Goal: Task Accomplishment & Management: Use online tool/utility

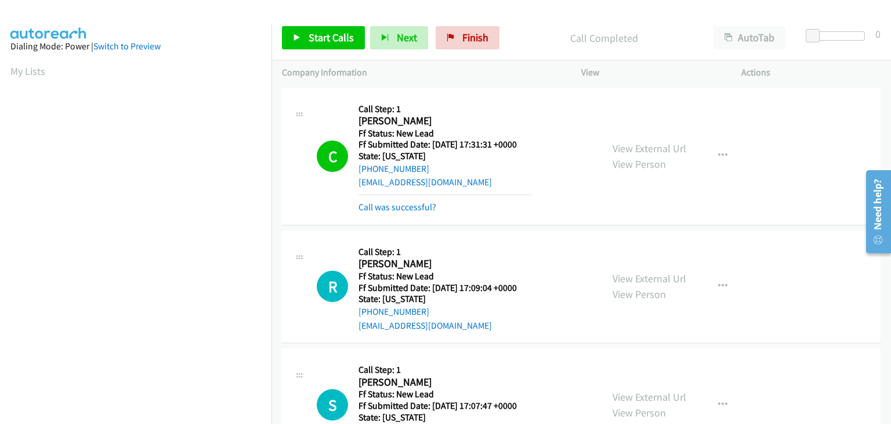
scroll to position [227, 0]
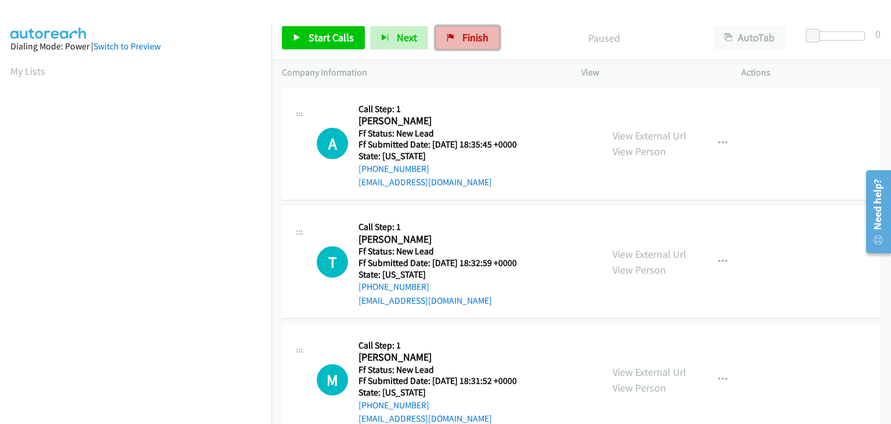
click at [462, 35] on span "Finish" at bounding box center [475, 37] width 26 height 13
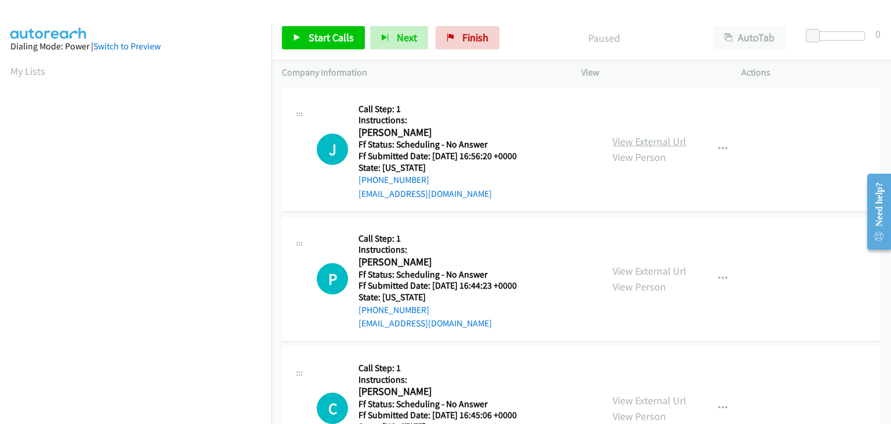
click at [663, 146] on link "View External Url" at bounding box center [650, 141] width 74 height 13
click at [649, 275] on link "View External Url" at bounding box center [650, 270] width 74 height 13
click at [642, 395] on link "View External Url" at bounding box center [650, 399] width 74 height 13
click at [301, 38] on link "Start Calls" at bounding box center [323, 37] width 83 height 23
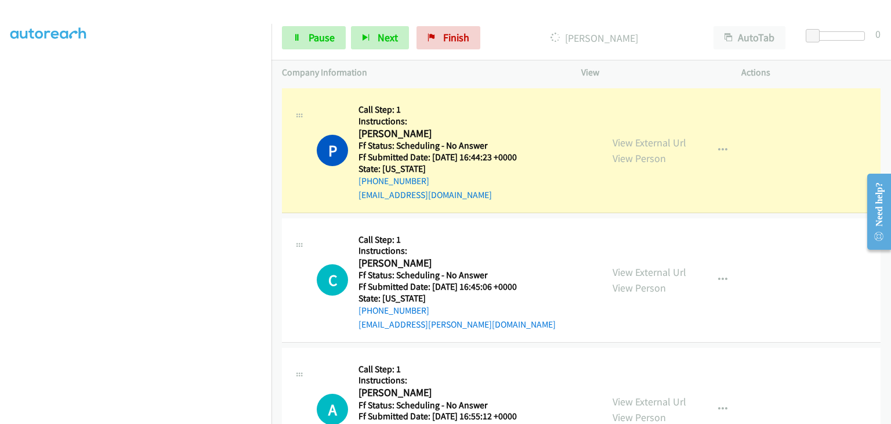
scroll to position [174, 0]
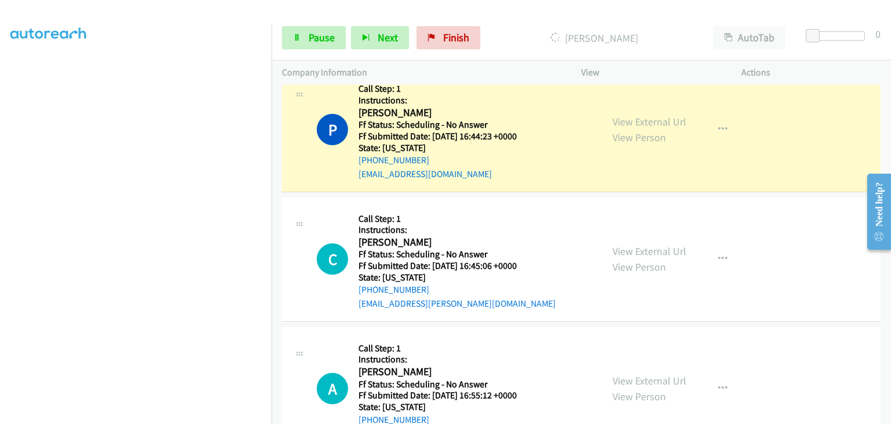
click at [628, 372] on div "View External Url View Person" at bounding box center [650, 387] width 74 height 31
click at [628, 375] on link "View External Url" at bounding box center [650, 380] width 74 height 13
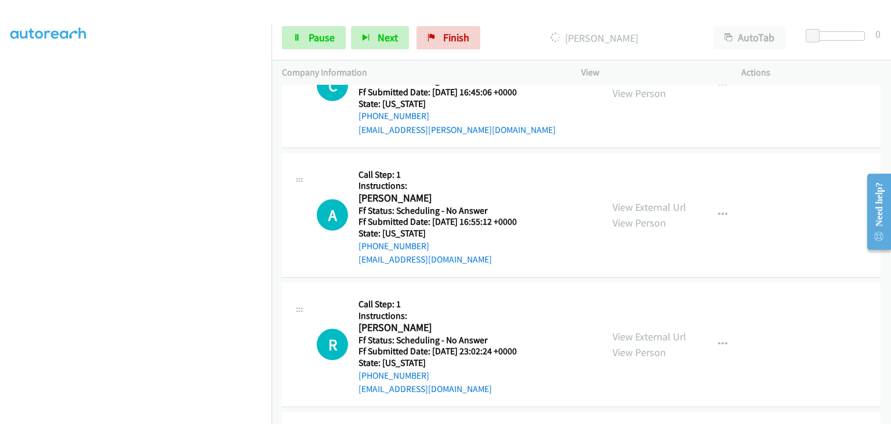
scroll to position [348, 0]
click at [636, 335] on link "View External Url" at bounding box center [650, 335] width 74 height 13
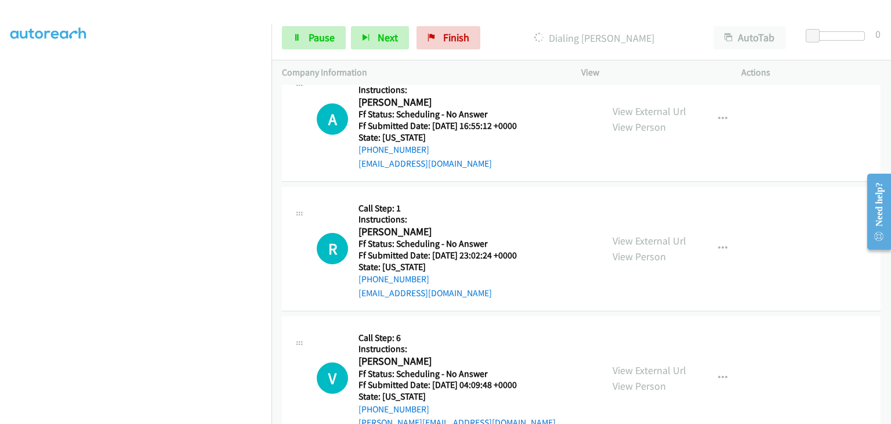
scroll to position [489, 0]
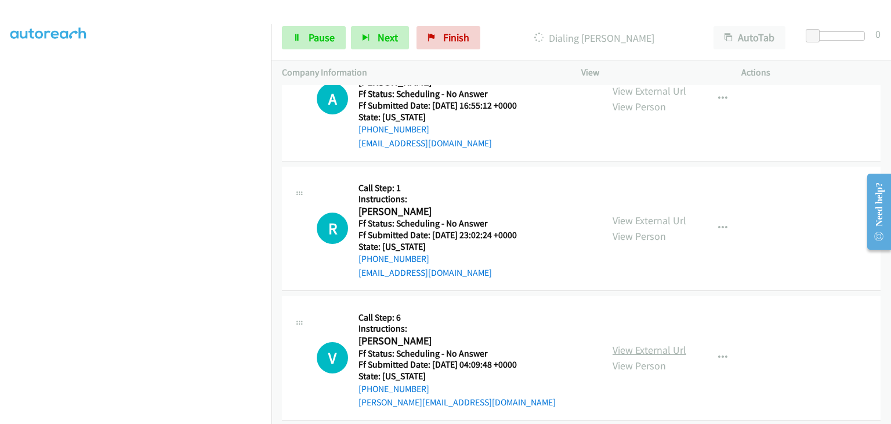
click at [643, 343] on link "View External Url" at bounding box center [650, 349] width 74 height 13
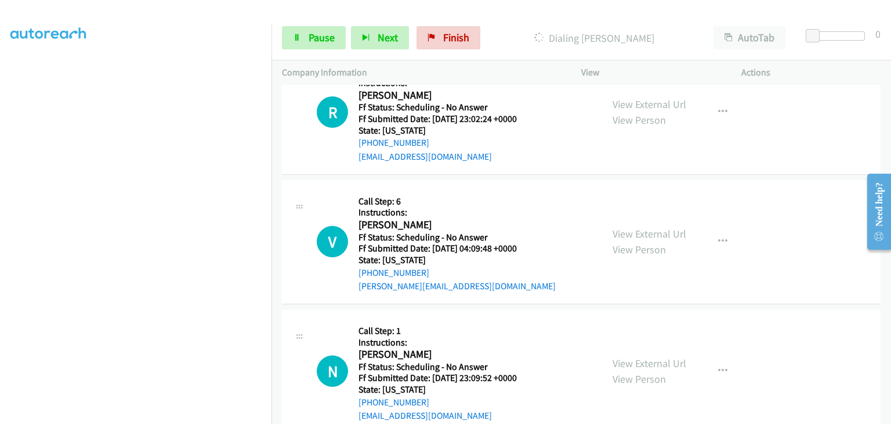
scroll to position [663, 0]
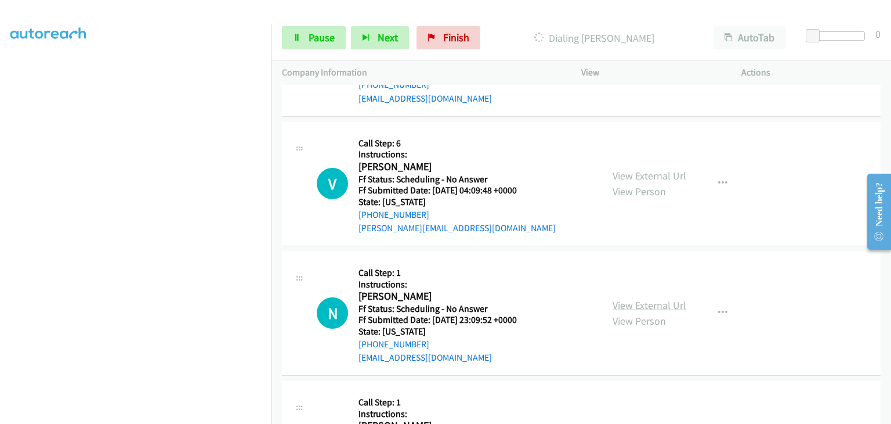
click at [636, 305] on link "View External Url" at bounding box center [650, 304] width 74 height 13
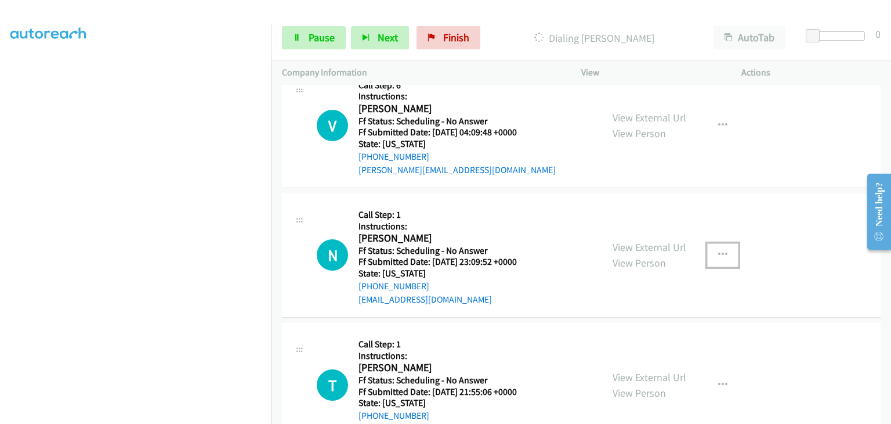
click at [721, 256] on icon "button" at bounding box center [722, 254] width 9 height 9
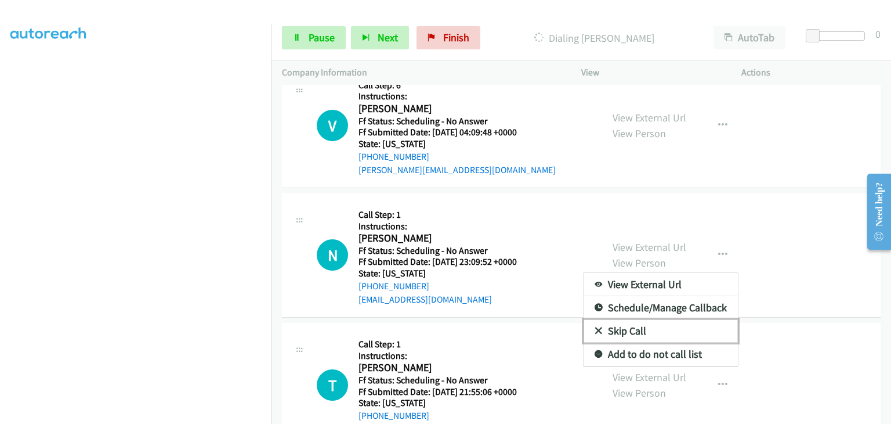
click at [616, 330] on link "Skip Call" at bounding box center [661, 330] width 154 height 23
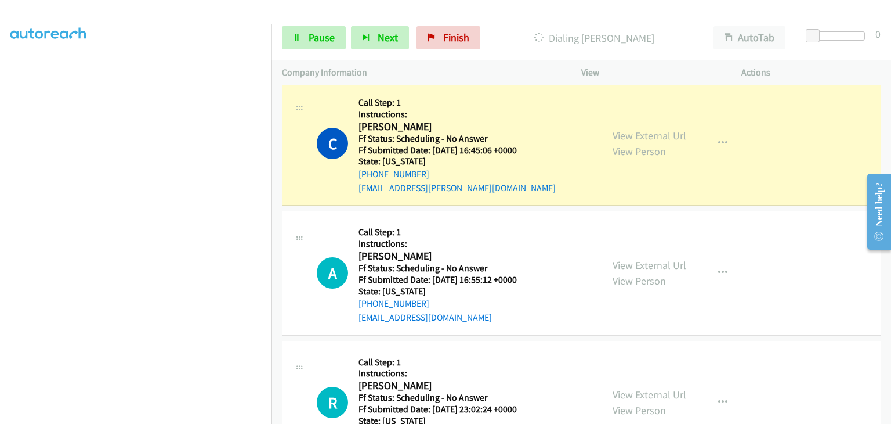
scroll to position [0, 0]
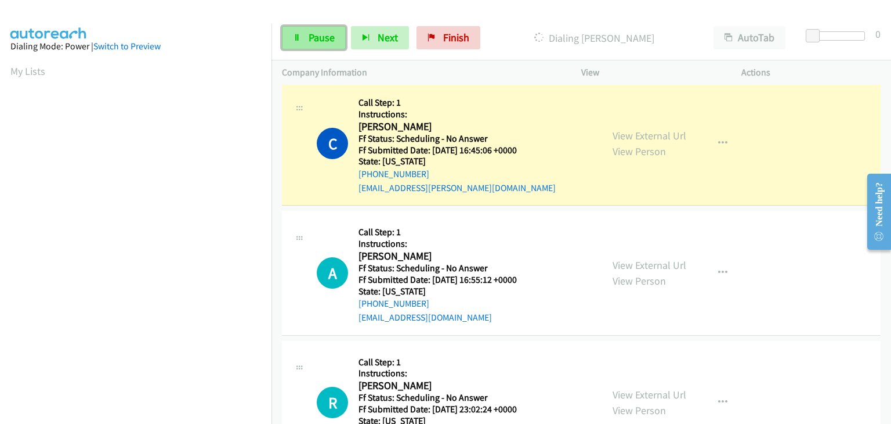
click at [334, 45] on link "Pause" at bounding box center [314, 37] width 64 height 23
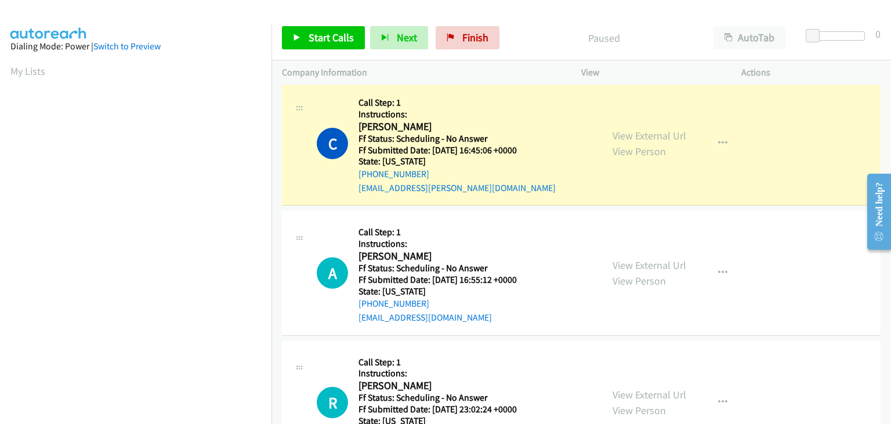
scroll to position [227, 0]
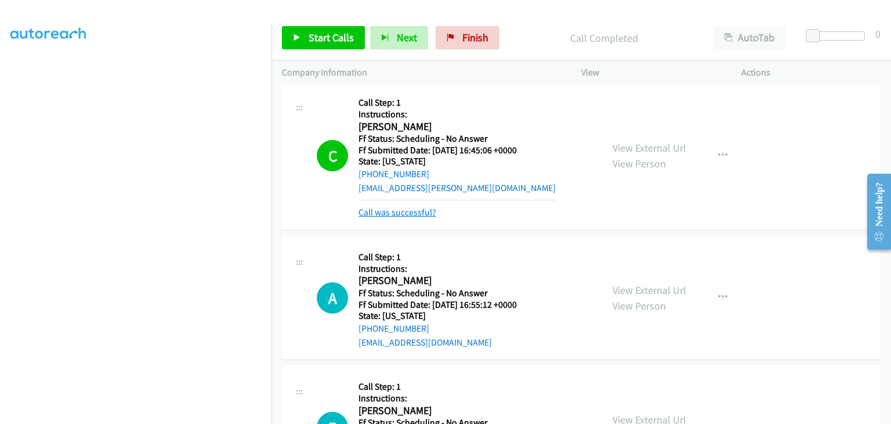
click at [423, 207] on link "Call was successful?" at bounding box center [398, 212] width 78 height 11
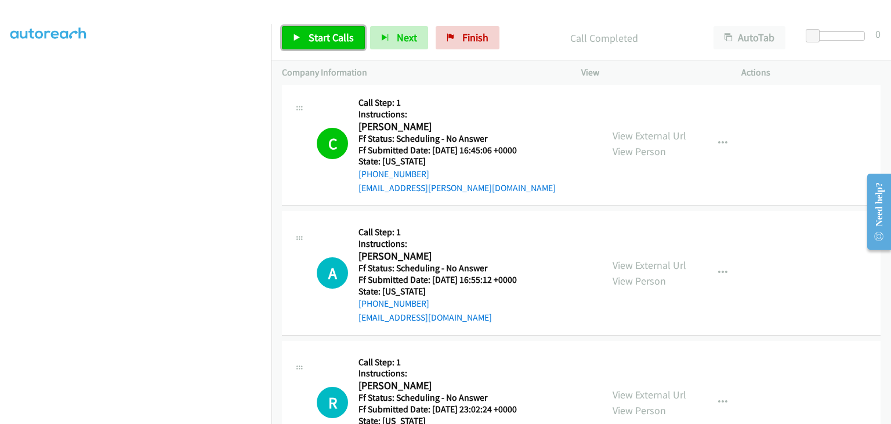
click at [337, 41] on span "Start Calls" at bounding box center [331, 37] width 45 height 13
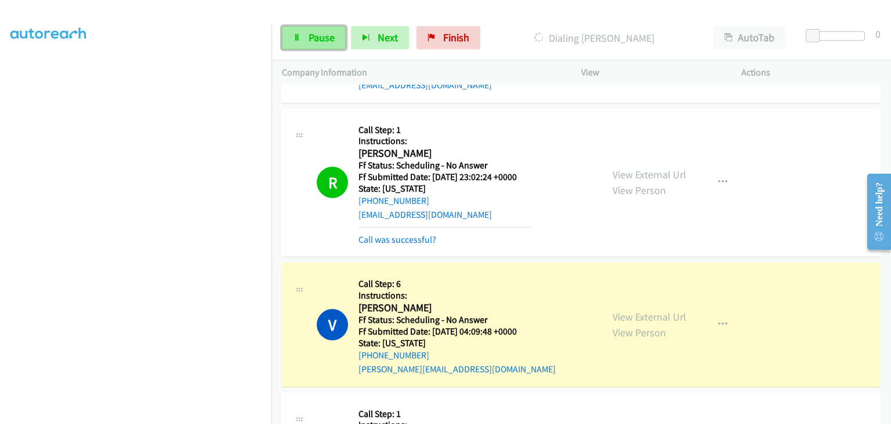
click at [317, 41] on span "Pause" at bounding box center [322, 37] width 26 height 13
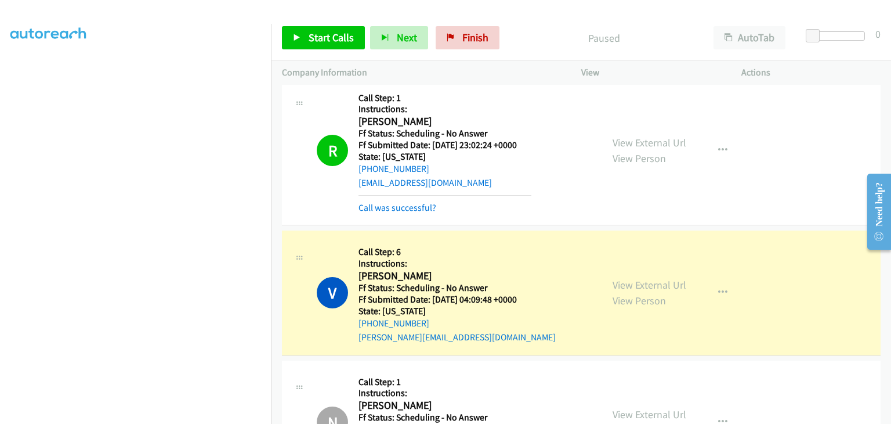
scroll to position [605, 0]
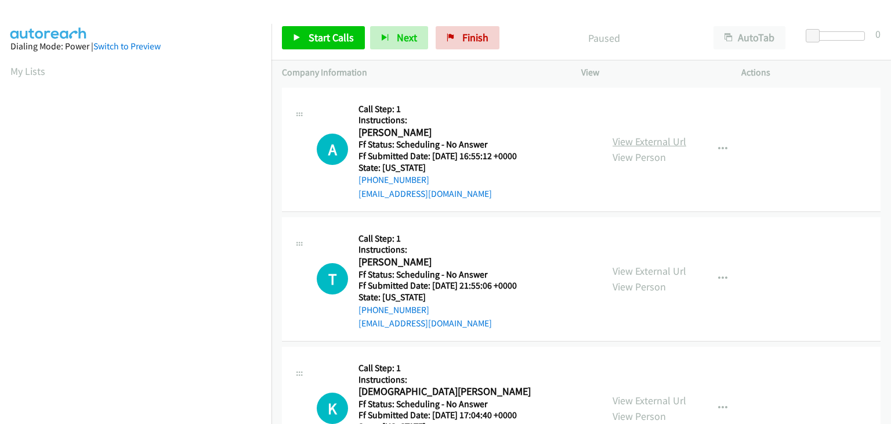
click at [634, 140] on link "View External Url" at bounding box center [650, 141] width 74 height 13
click at [652, 272] on link "View External Url" at bounding box center [650, 270] width 74 height 13
click at [639, 402] on link "View External Url" at bounding box center [650, 399] width 74 height 13
click at [306, 35] on link "Start Calls" at bounding box center [323, 37] width 83 height 23
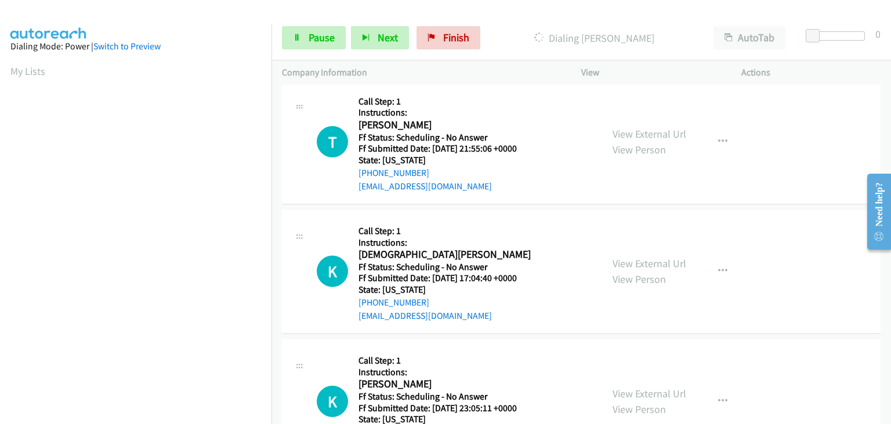
scroll to position [174, 0]
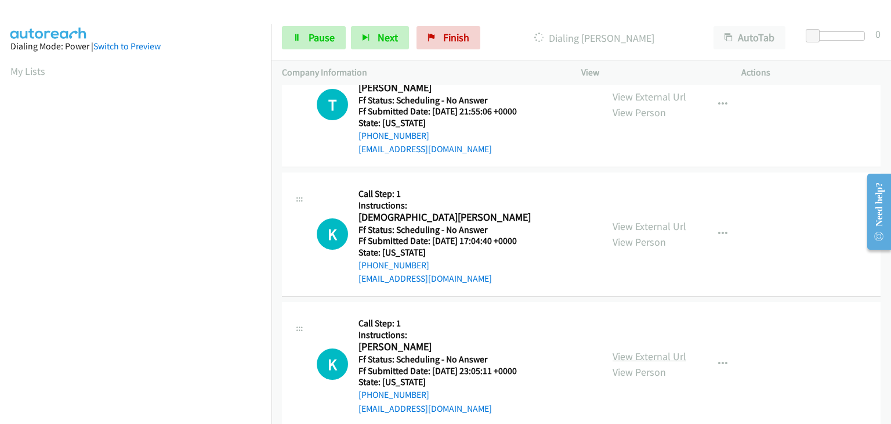
click at [650, 359] on link "View External Url" at bounding box center [650, 355] width 74 height 13
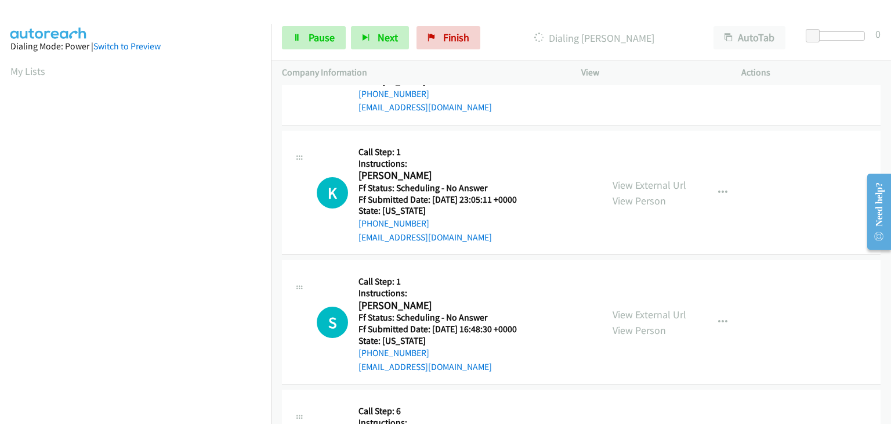
scroll to position [348, 0]
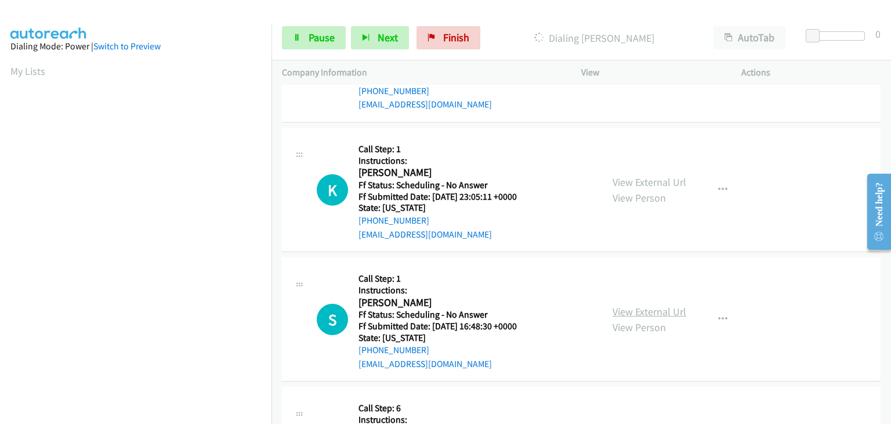
click at [631, 314] on link "View External Url" at bounding box center [650, 311] width 74 height 13
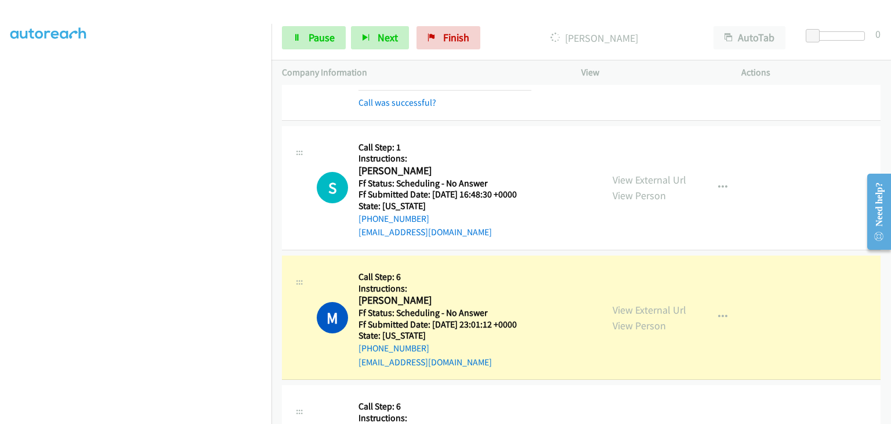
scroll to position [580, 0]
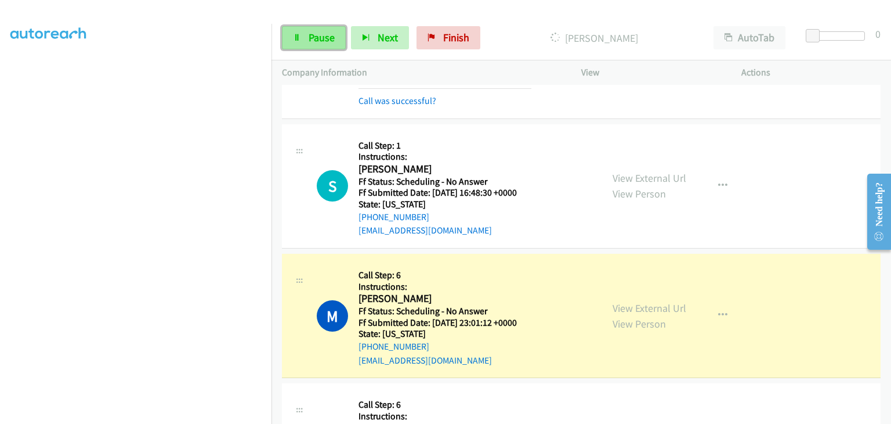
click at [311, 44] on span "Pause" at bounding box center [322, 37] width 26 height 13
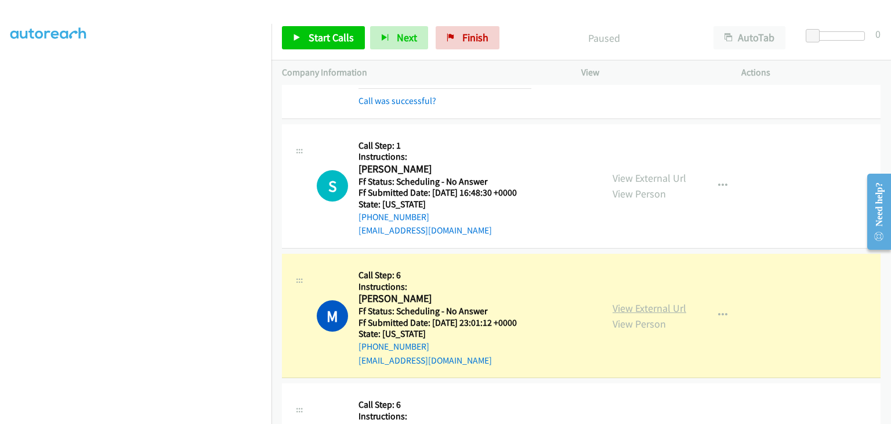
click at [630, 310] on link "View External Url" at bounding box center [650, 307] width 74 height 13
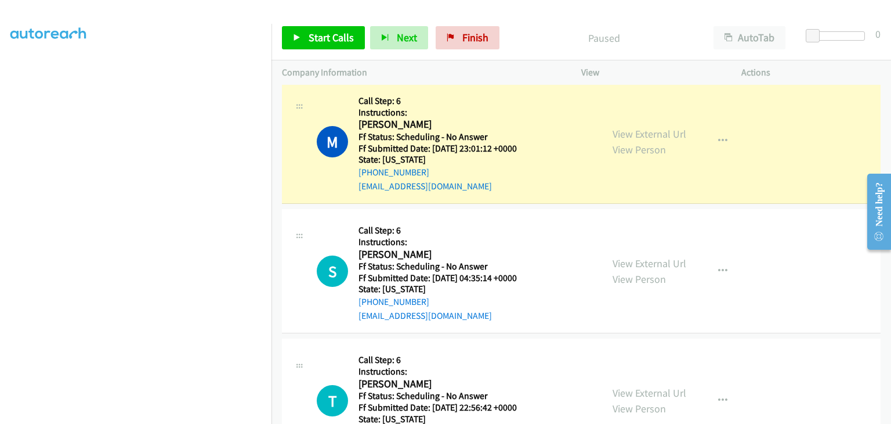
scroll to position [227, 0]
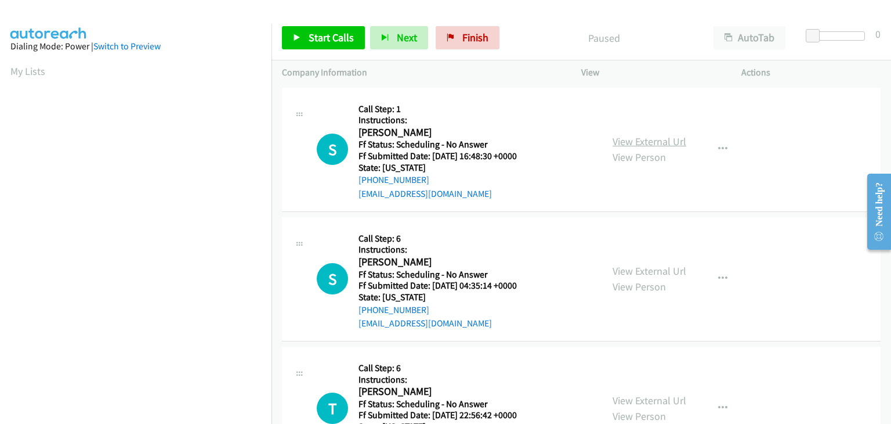
click at [632, 138] on link "View External Url" at bounding box center [650, 141] width 74 height 13
click at [315, 36] on span "Start Calls" at bounding box center [331, 37] width 45 height 13
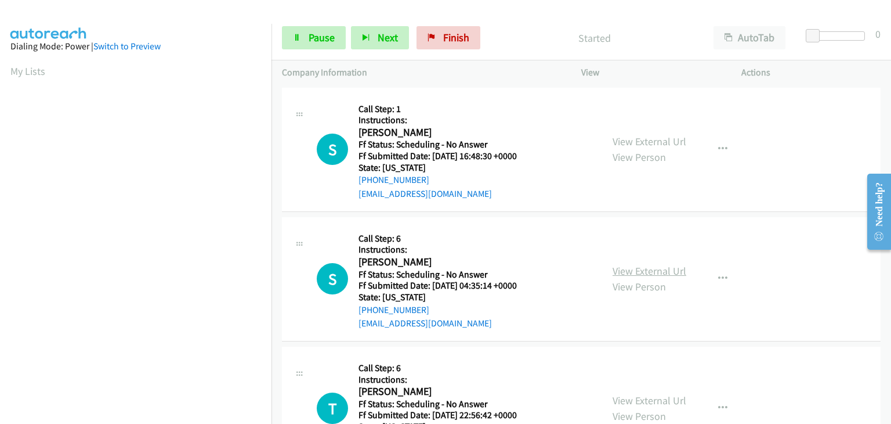
click at [628, 269] on link "View External Url" at bounding box center [650, 270] width 74 height 13
click at [636, 400] on link "View External Url" at bounding box center [650, 399] width 74 height 13
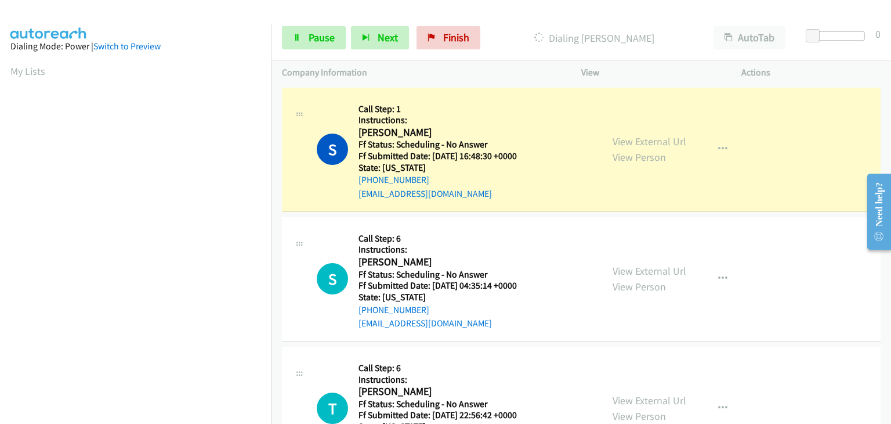
scroll to position [227, 0]
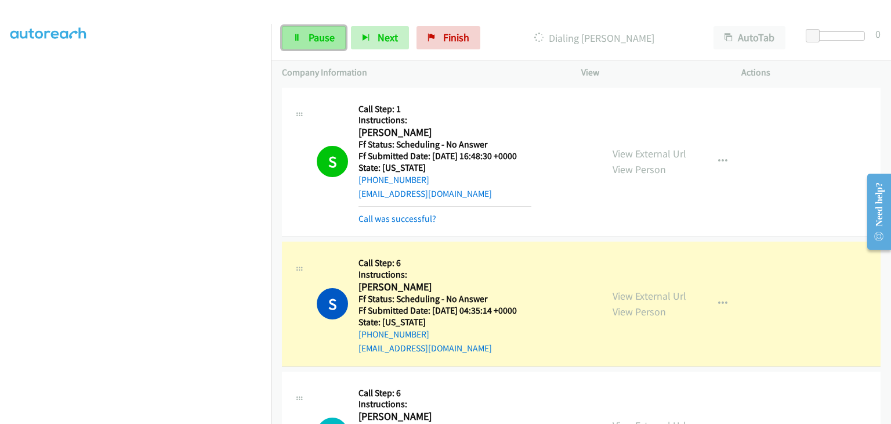
click at [299, 37] on icon at bounding box center [297, 38] width 8 height 8
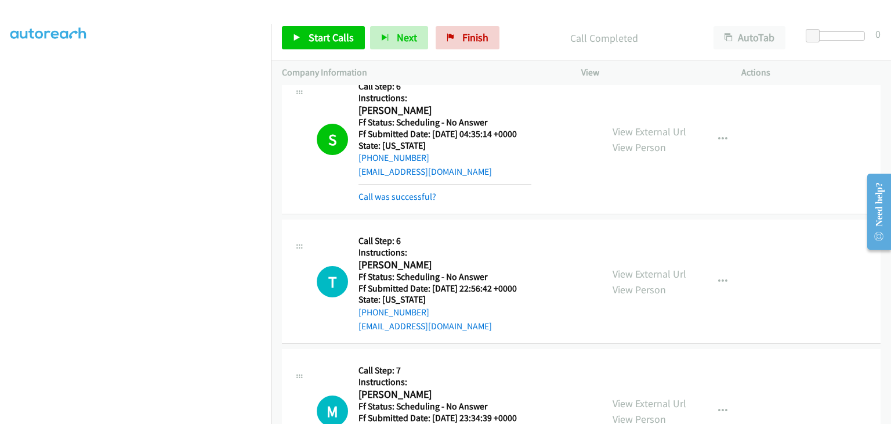
scroll to position [290, 0]
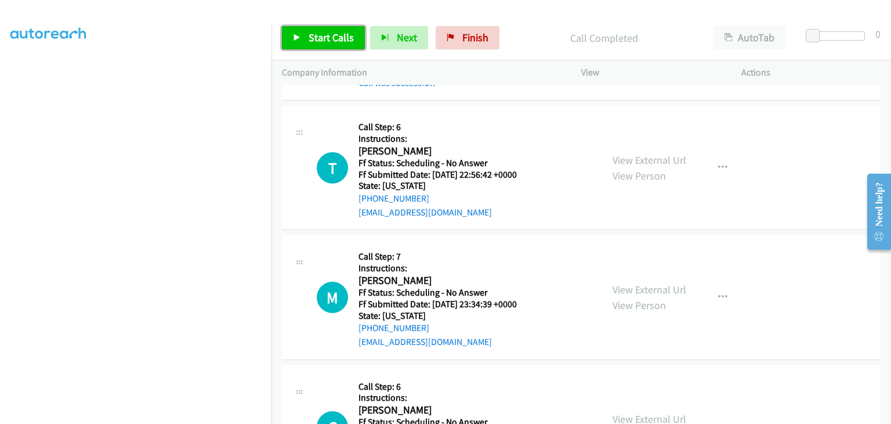
click at [310, 40] on span "Start Calls" at bounding box center [331, 37] width 45 height 13
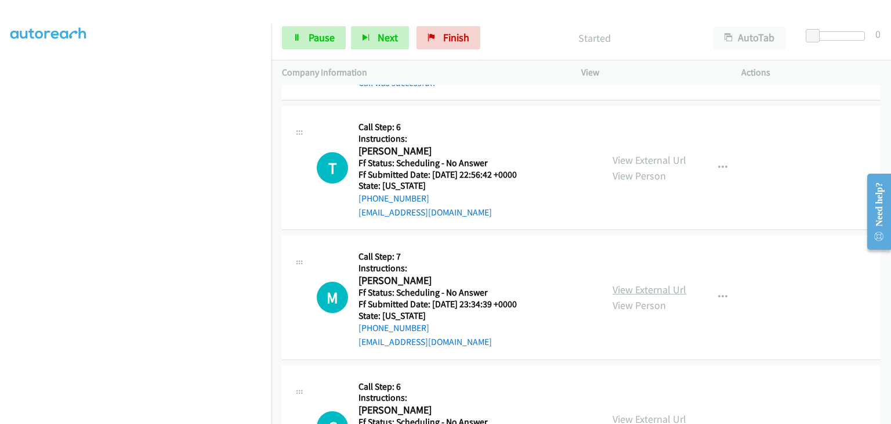
click at [629, 286] on link "View External Url" at bounding box center [650, 289] width 74 height 13
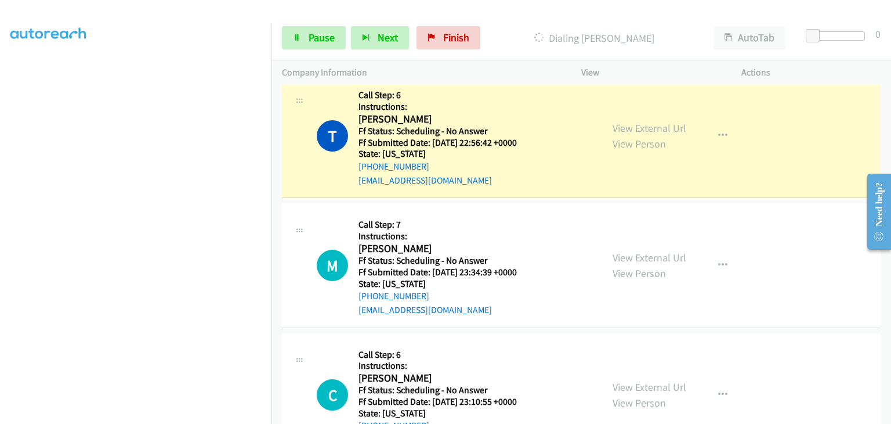
scroll to position [348, 0]
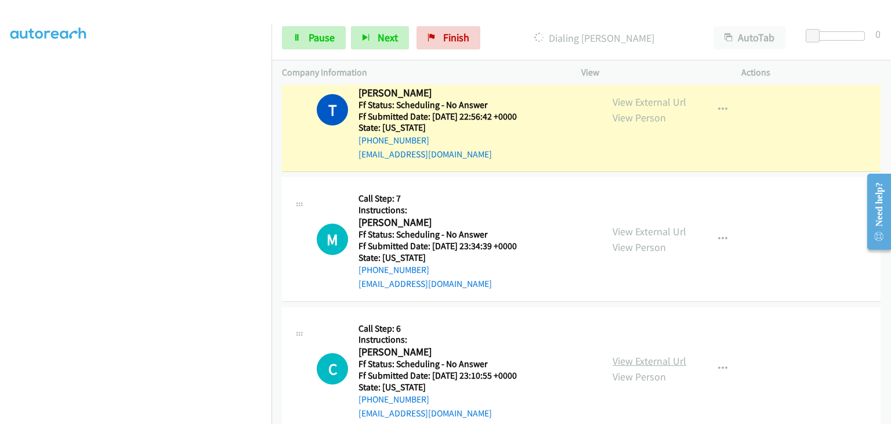
click at [650, 360] on link "View External Url" at bounding box center [650, 360] width 74 height 13
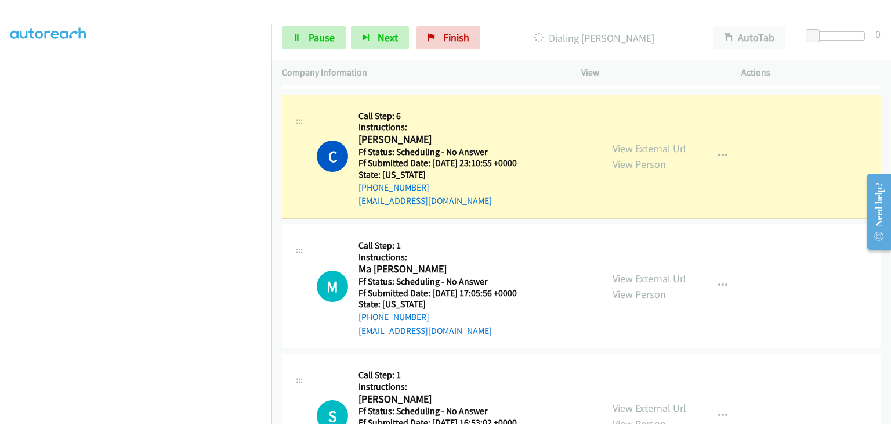
scroll to position [638, 0]
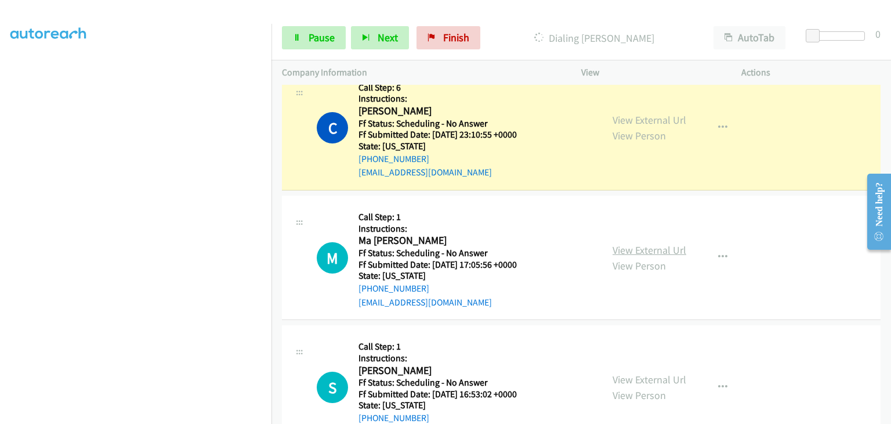
click at [618, 244] on link "View External Url" at bounding box center [650, 249] width 74 height 13
click at [627, 374] on link "View External Url" at bounding box center [650, 378] width 74 height 13
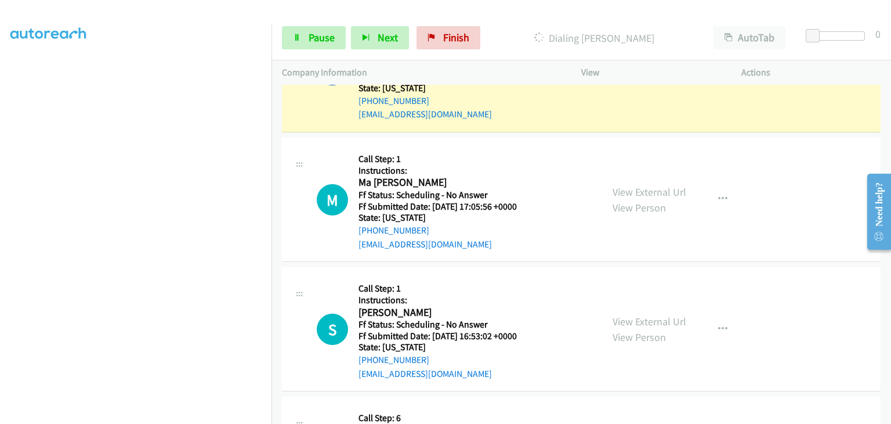
scroll to position [754, 0]
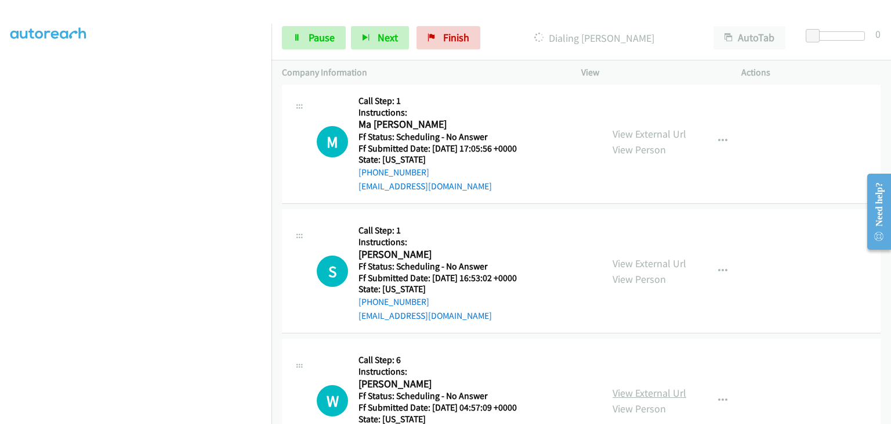
click at [623, 386] on link "View External Url" at bounding box center [650, 392] width 74 height 13
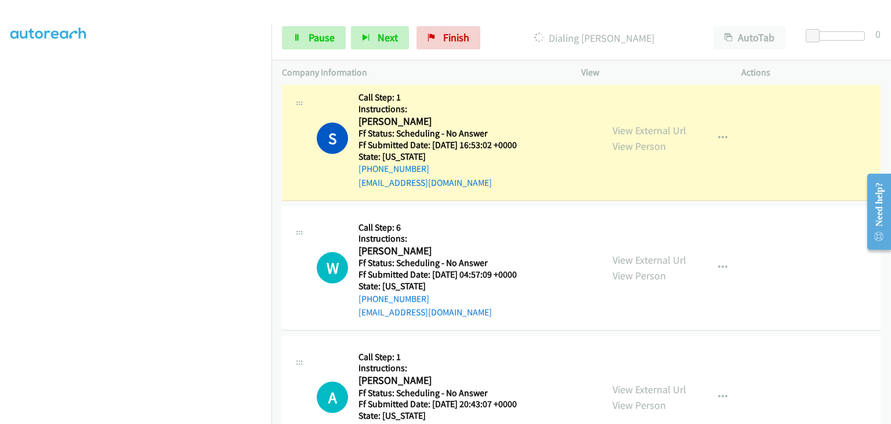
scroll to position [965, 0]
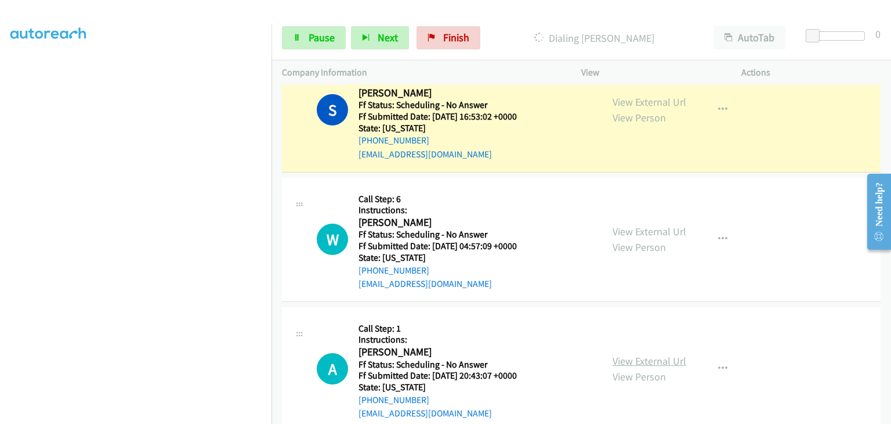
click at [626, 354] on link "View External Url" at bounding box center [650, 360] width 74 height 13
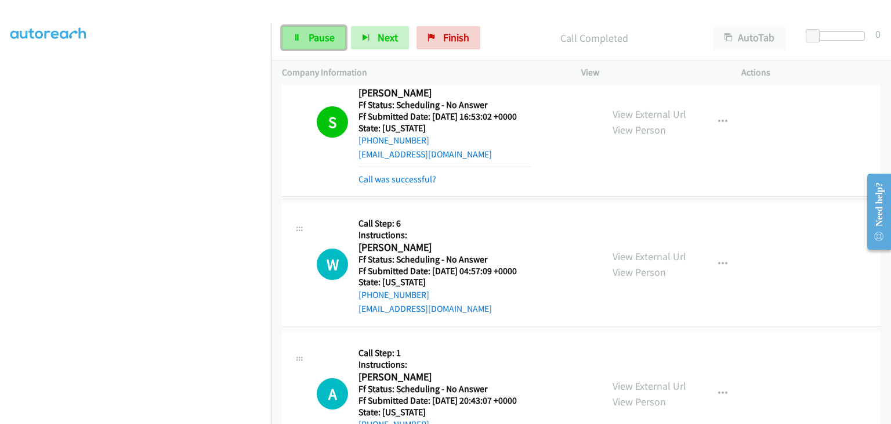
drag, startPoint x: 320, startPoint y: 40, endPoint x: 341, endPoint y: 37, distance: 21.1
click at [320, 40] on span "Pause" at bounding box center [322, 37] width 26 height 13
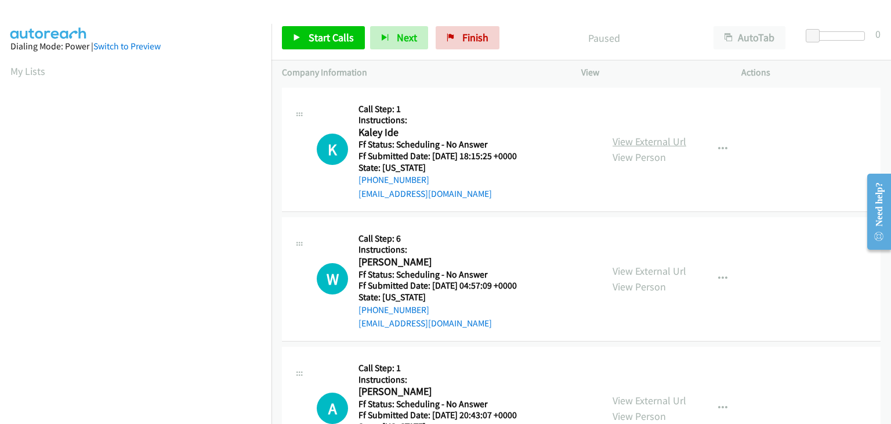
click at [614, 143] on link "View External Url" at bounding box center [650, 141] width 74 height 13
click at [300, 31] on link "Start Calls" at bounding box center [323, 37] width 83 height 23
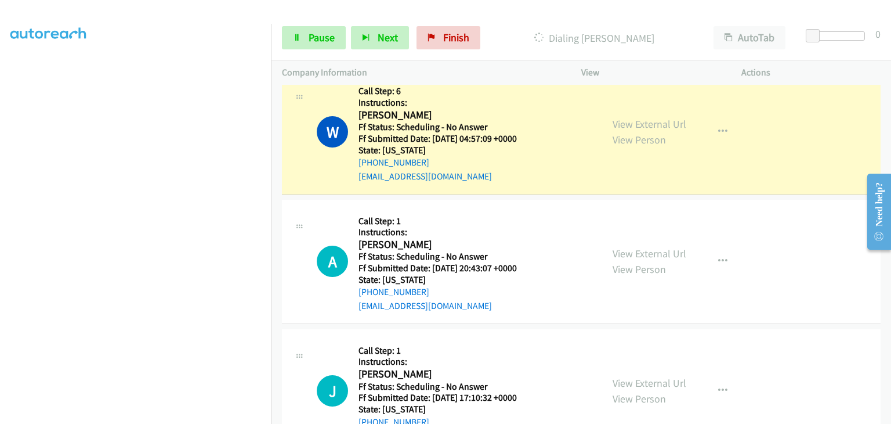
scroll to position [174, 0]
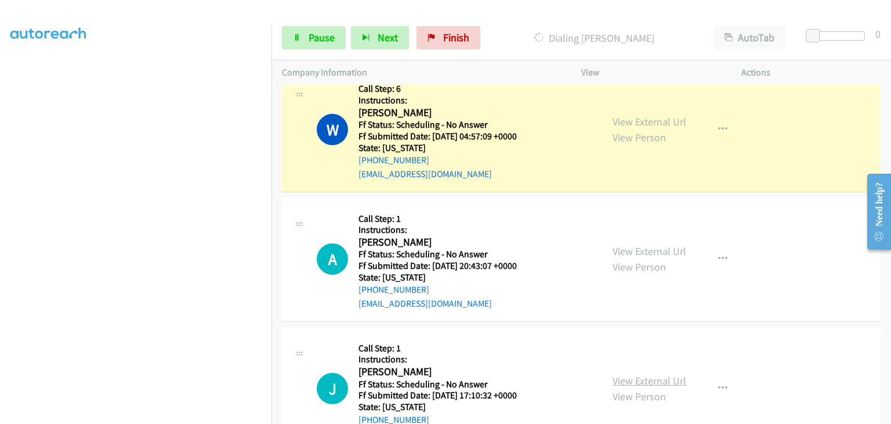
click at [653, 375] on link "View External Url" at bounding box center [650, 380] width 74 height 13
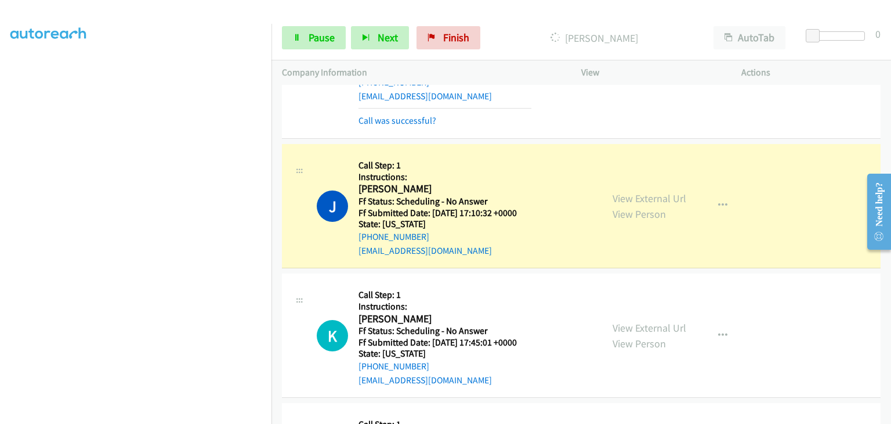
scroll to position [464, 0]
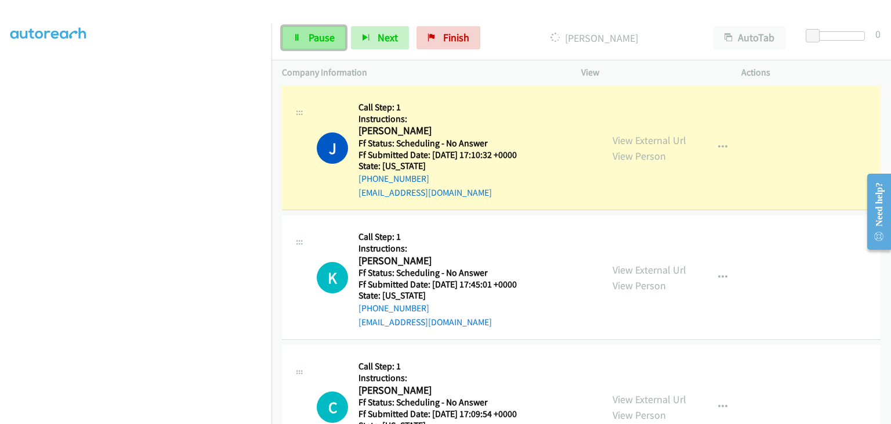
click at [328, 38] on span "Pause" at bounding box center [322, 37] width 26 height 13
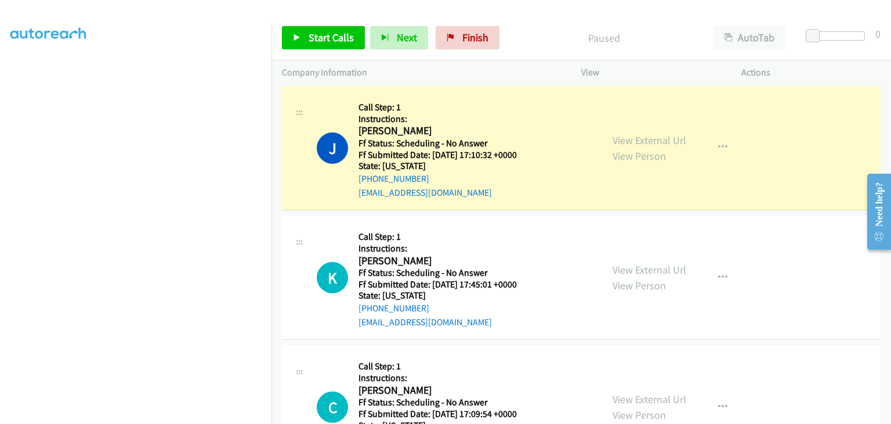
scroll to position [227, 0]
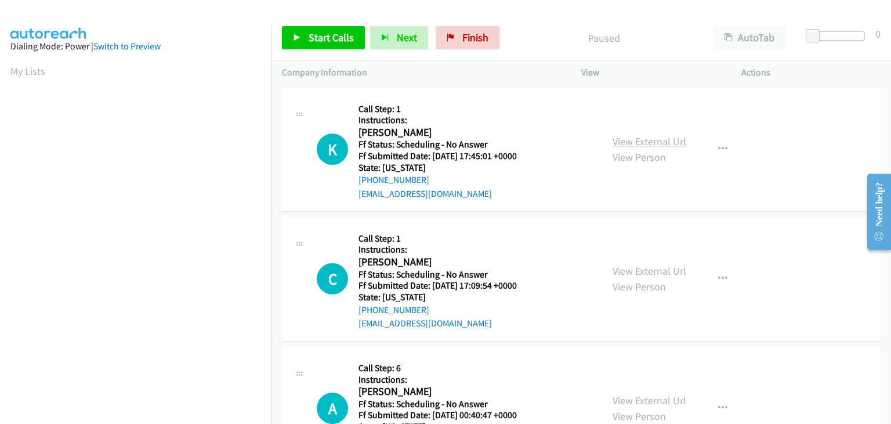
click at [629, 141] on link "View External Url" at bounding box center [650, 141] width 74 height 13
click at [651, 264] on link "View External Url" at bounding box center [650, 270] width 74 height 13
click at [664, 396] on link "View External Url" at bounding box center [650, 399] width 74 height 13
drag, startPoint x: 348, startPoint y: 31, endPoint x: 328, endPoint y: 34, distance: 19.9
click at [348, 31] on span "Start Calls" at bounding box center [331, 37] width 45 height 13
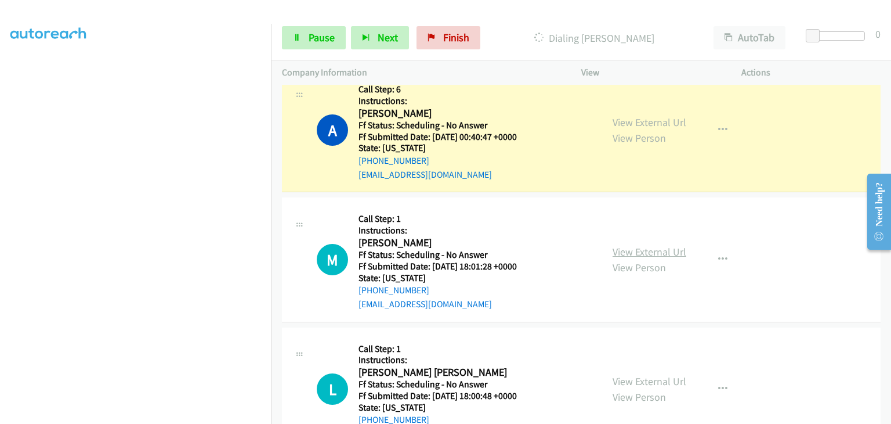
scroll to position [348, 0]
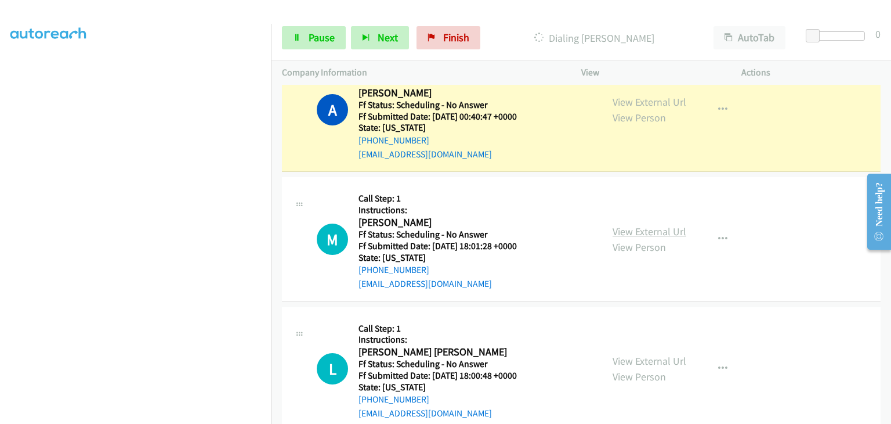
click at [638, 229] on link "View External Url" at bounding box center [650, 231] width 74 height 13
click at [664, 357] on link "View External Url" at bounding box center [650, 360] width 74 height 13
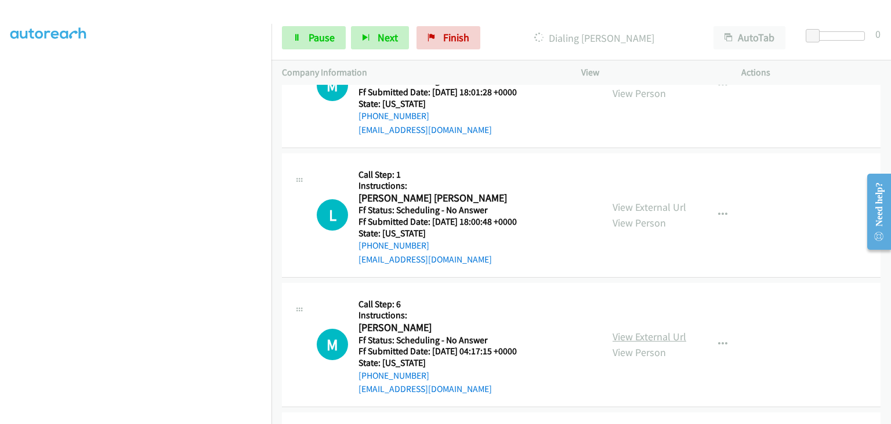
scroll to position [522, 0]
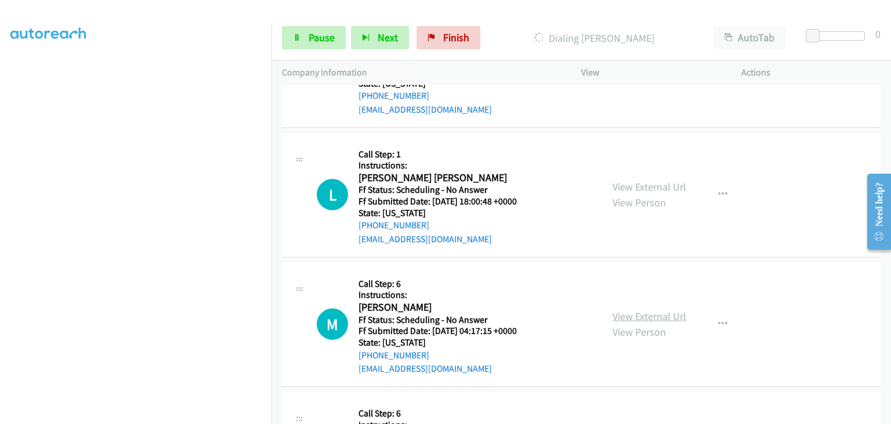
click at [624, 312] on link "View External Url" at bounding box center [650, 315] width 74 height 13
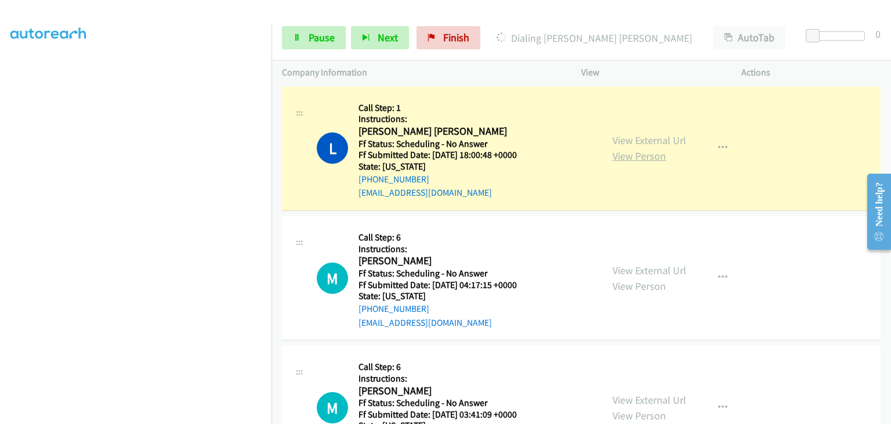
scroll to position [638, 0]
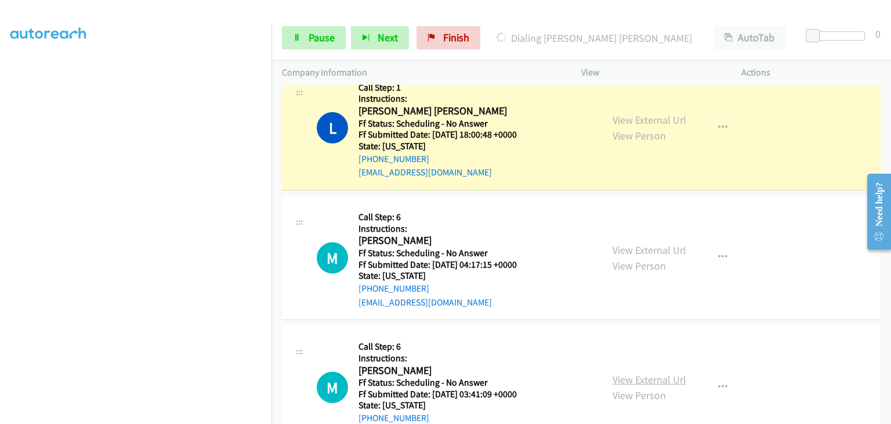
click at [644, 375] on link "View External Url" at bounding box center [650, 378] width 74 height 13
drag, startPoint x: 308, startPoint y: 44, endPoint x: 317, endPoint y: 44, distance: 9.3
click at [308, 44] on link "Pause" at bounding box center [314, 37] width 64 height 23
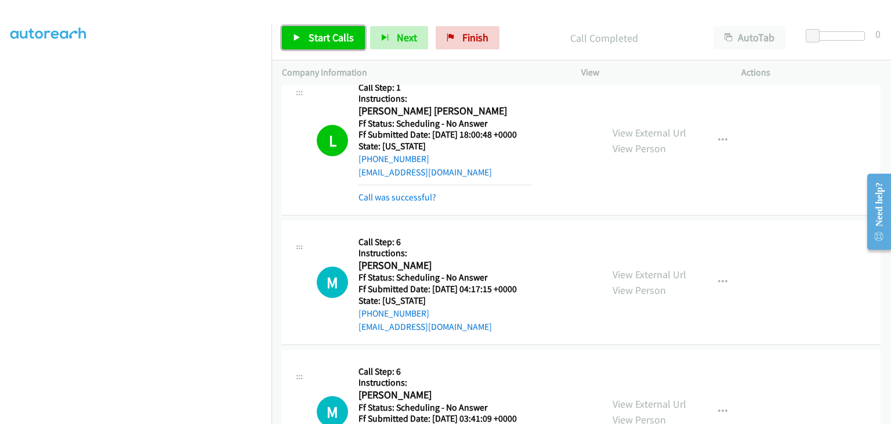
drag, startPoint x: 313, startPoint y: 41, endPoint x: 492, endPoint y: 44, distance: 178.7
click at [313, 41] on span "Start Calls" at bounding box center [331, 37] width 45 height 13
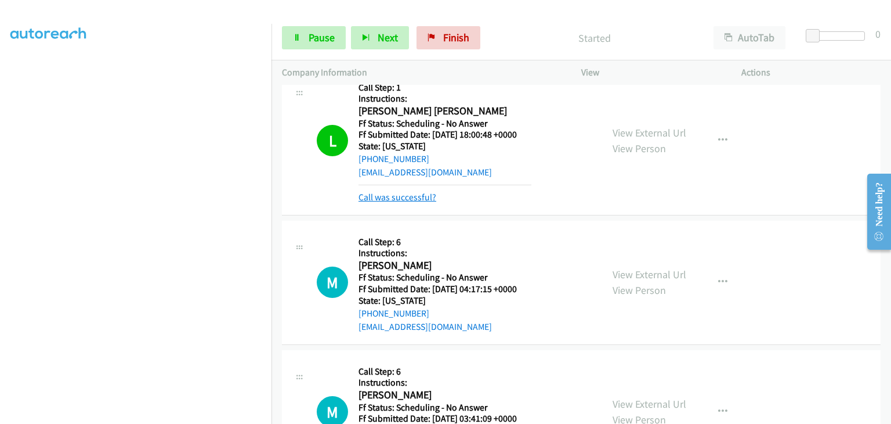
click at [424, 196] on link "Call was successful?" at bounding box center [398, 196] width 78 height 11
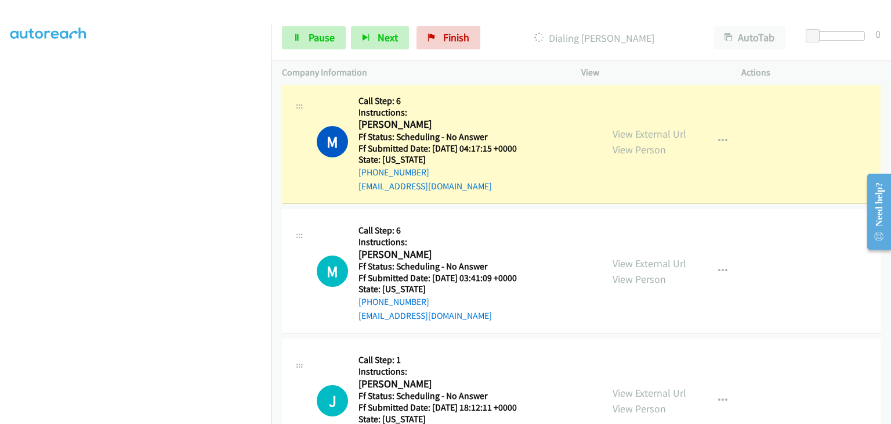
scroll to position [812, 0]
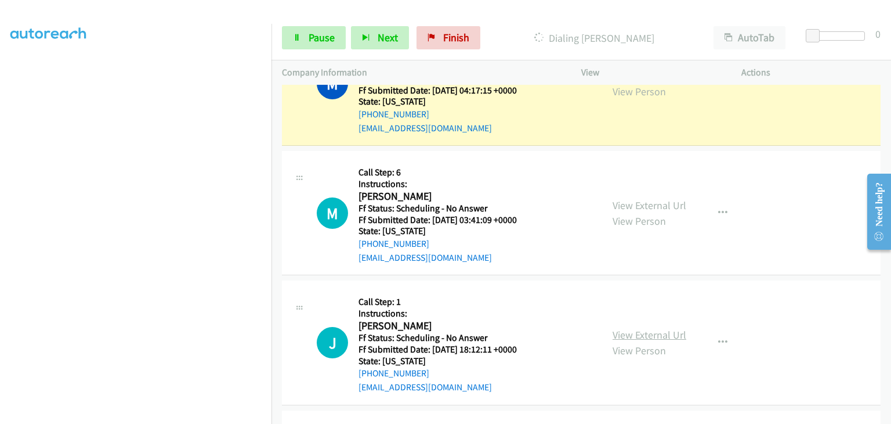
click at [638, 330] on link "View External Url" at bounding box center [650, 334] width 74 height 13
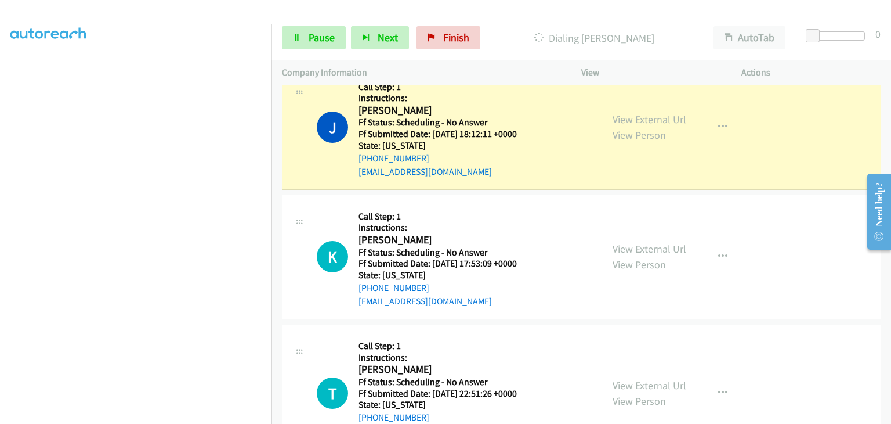
scroll to position [1102, 0]
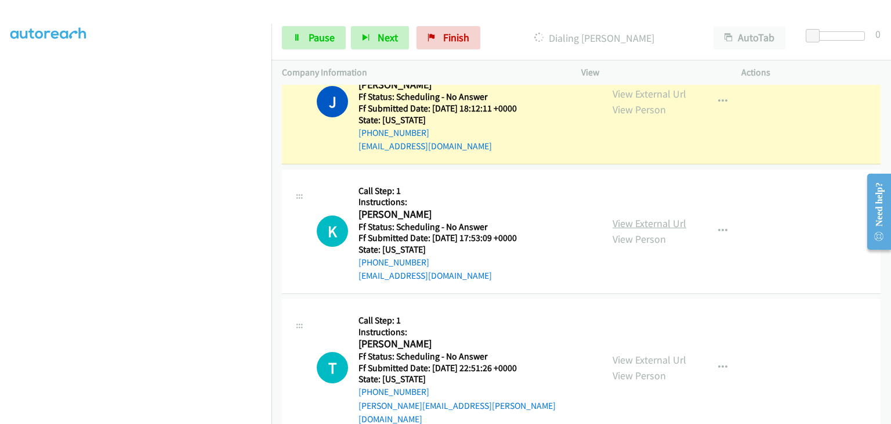
click at [620, 216] on link "View External Url" at bounding box center [650, 222] width 74 height 13
click at [642, 353] on link "View External Url" at bounding box center [650, 359] width 74 height 13
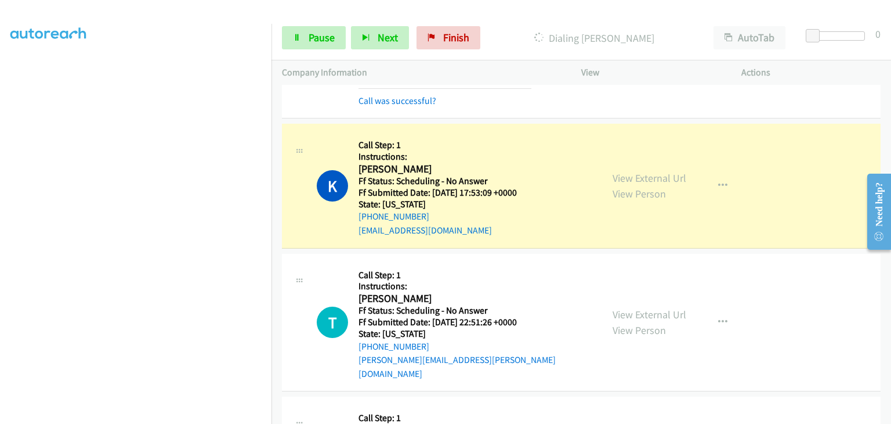
scroll to position [227, 0]
click at [320, 41] on span "Pause" at bounding box center [322, 37] width 26 height 13
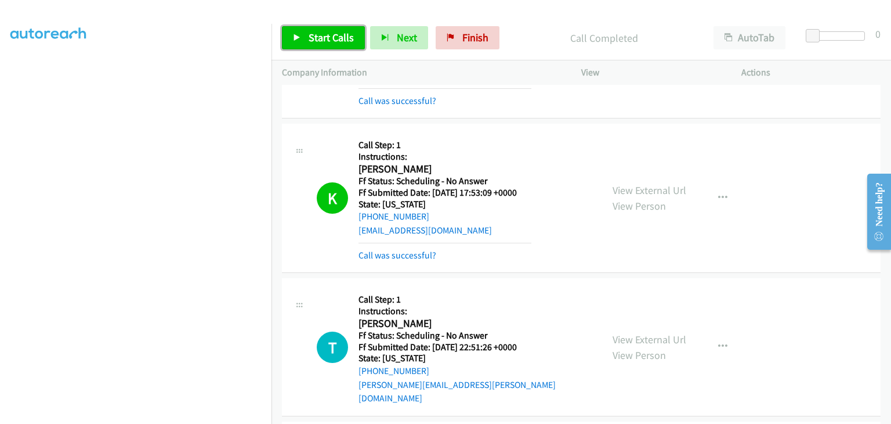
click at [305, 32] on link "Start Calls" at bounding box center [323, 37] width 83 height 23
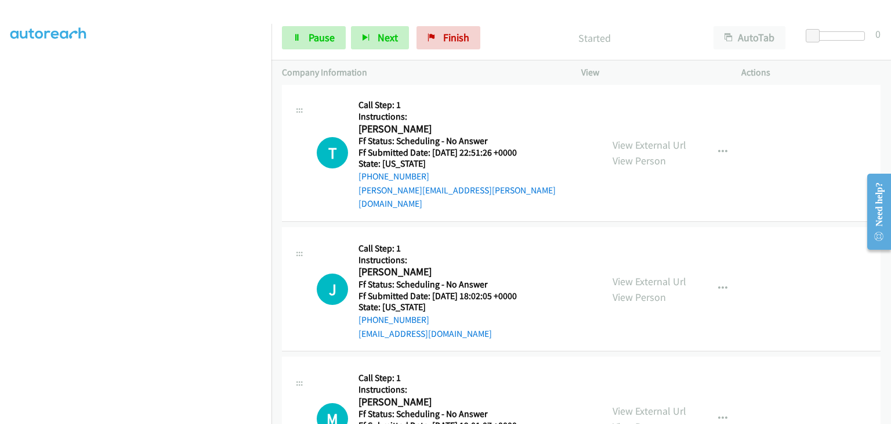
scroll to position [1347, 0]
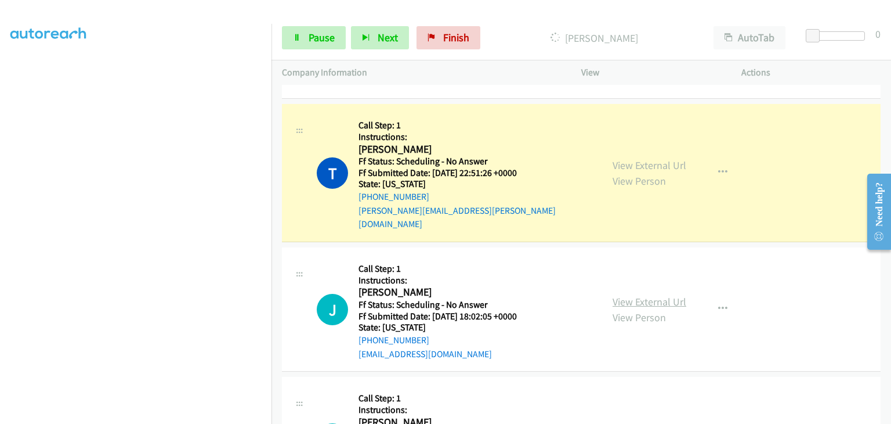
click at [635, 295] on link "View External Url" at bounding box center [650, 301] width 74 height 13
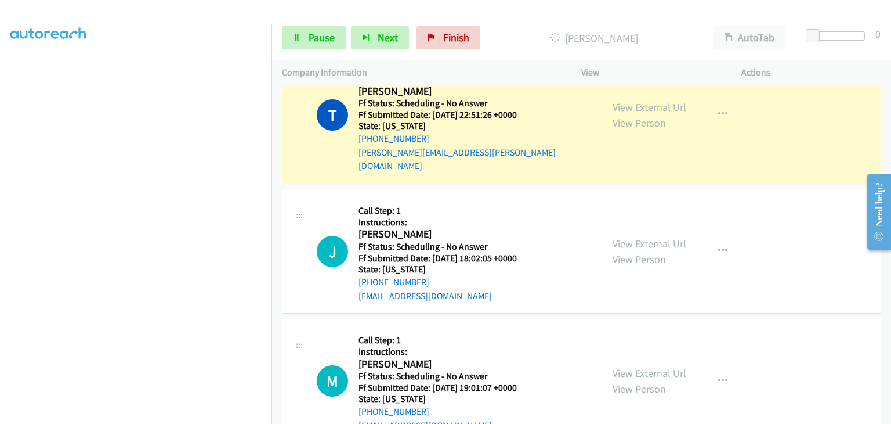
click at [664, 366] on link "View External Url" at bounding box center [650, 372] width 74 height 13
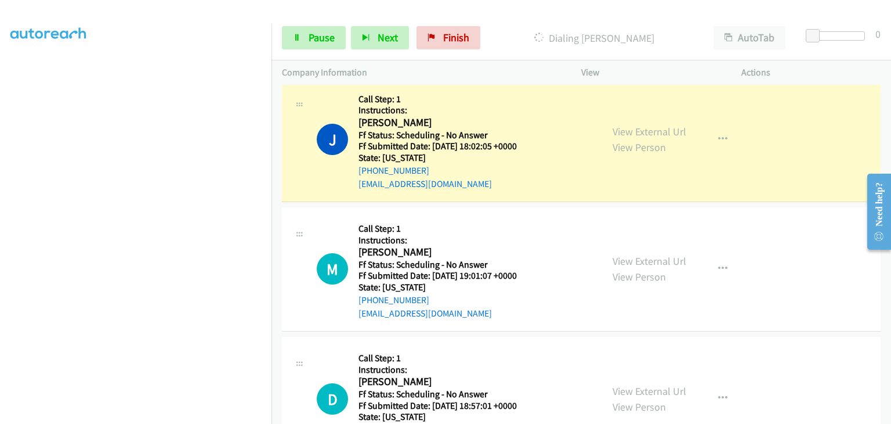
scroll to position [1521, 0]
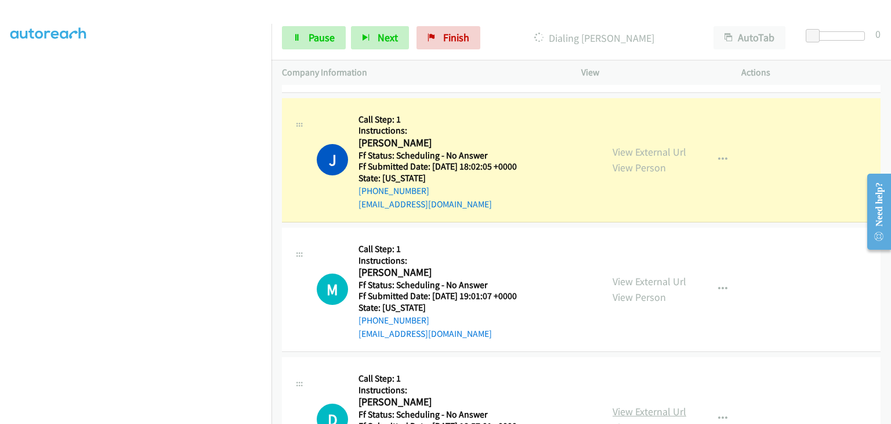
click at [642, 404] on link "View External Url" at bounding box center [650, 410] width 74 height 13
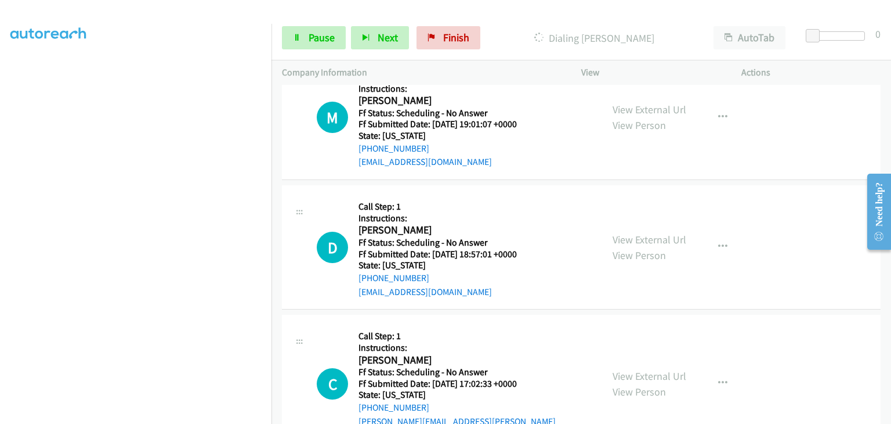
scroll to position [1695, 0]
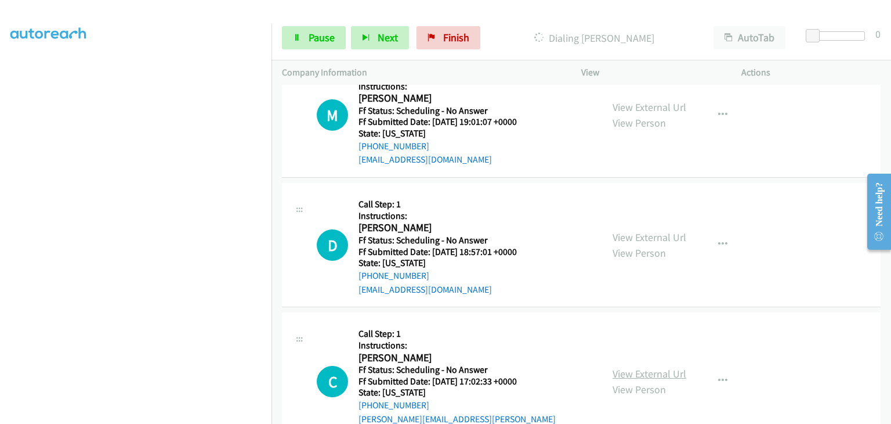
click at [629, 367] on link "View External Url" at bounding box center [650, 373] width 74 height 13
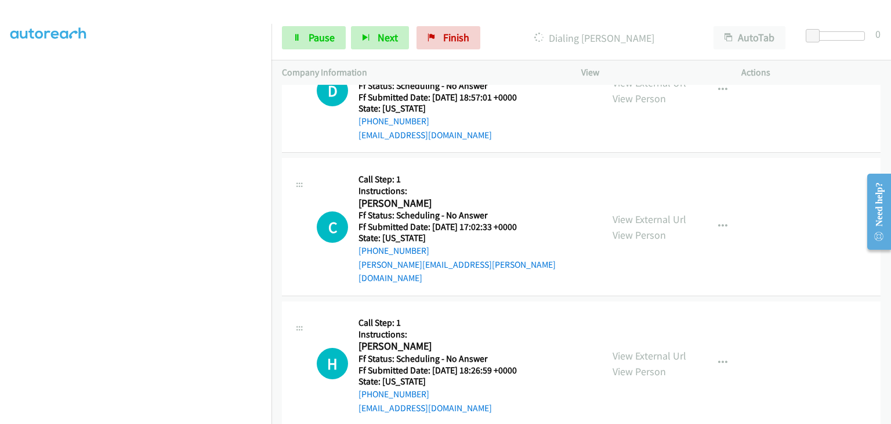
scroll to position [1869, 0]
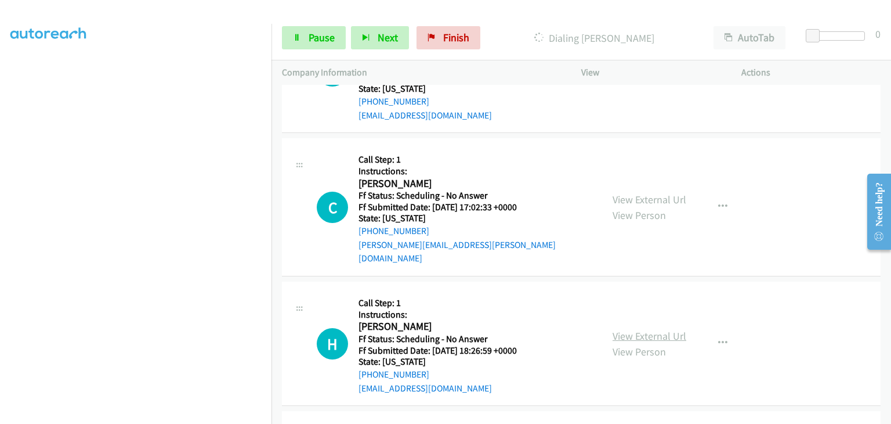
click at [657, 329] on link "View External Url" at bounding box center [650, 335] width 74 height 13
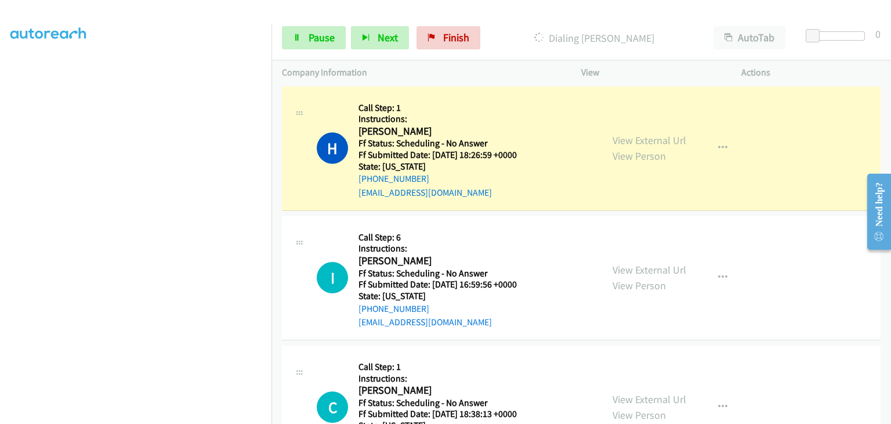
scroll to position [2184, 0]
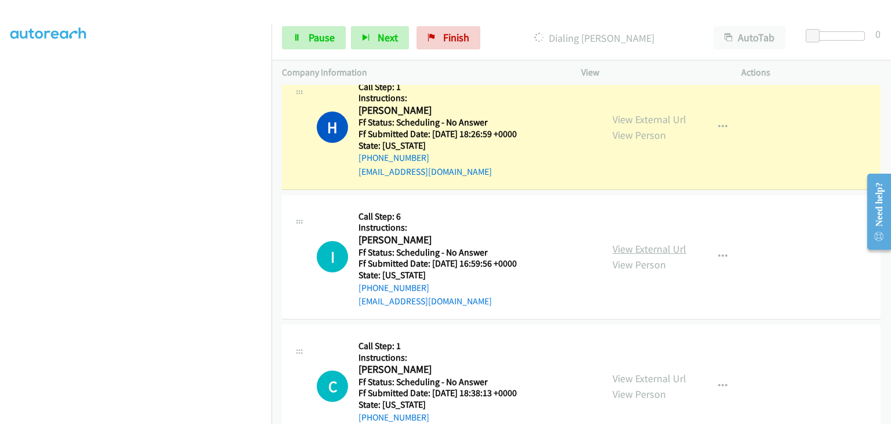
click at [617, 242] on link "View External Url" at bounding box center [650, 248] width 74 height 13
click at [334, 38] on link "Pause" at bounding box center [314, 37] width 64 height 23
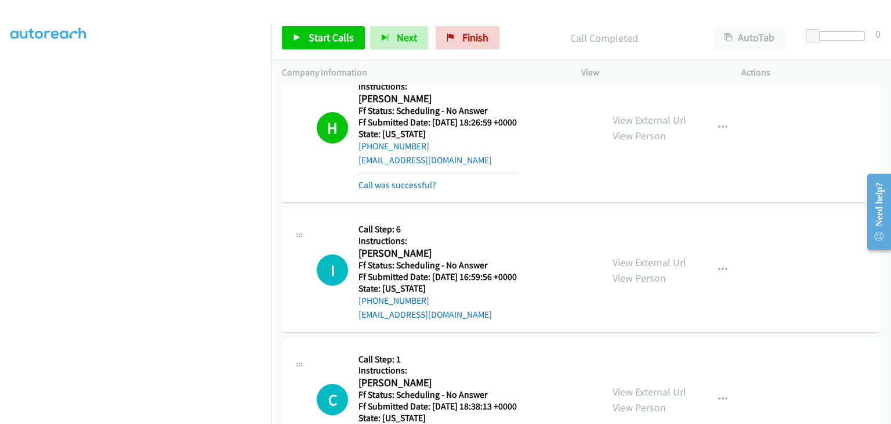
scroll to position [2254, 0]
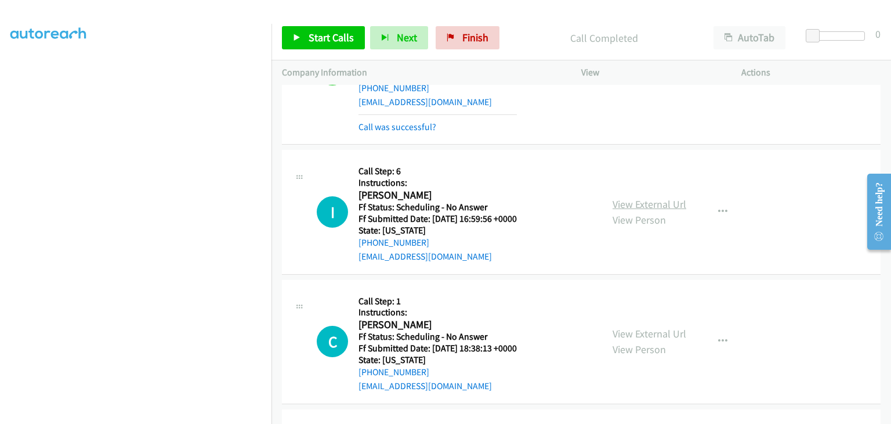
click at [636, 197] on link "View External Url" at bounding box center [650, 203] width 74 height 13
click at [342, 37] on span "Start Calls" at bounding box center [331, 37] width 45 height 13
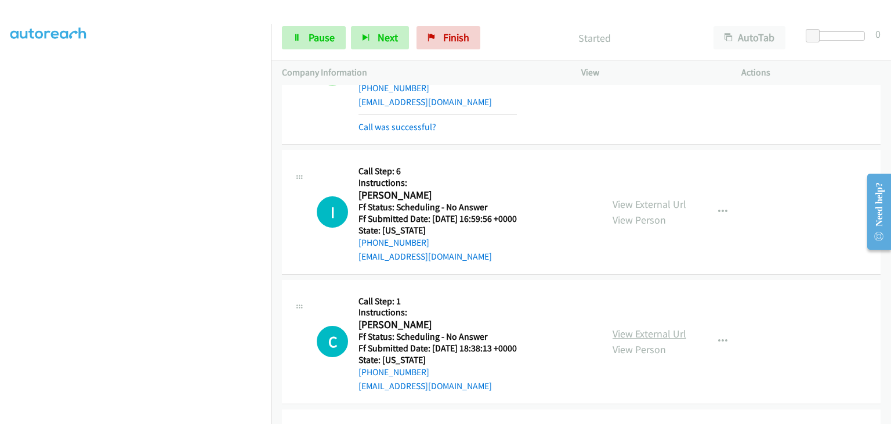
click at [647, 327] on link "View External Url" at bounding box center [650, 333] width 74 height 13
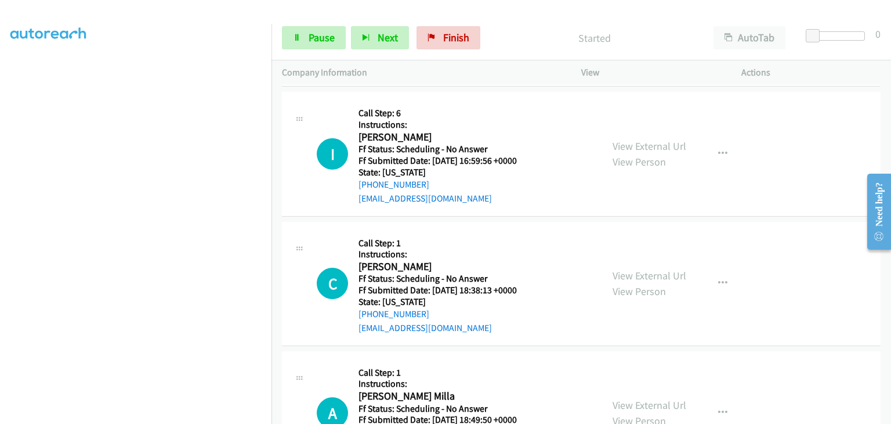
scroll to position [2312, 0]
click at [664, 398] on link "View External Url" at bounding box center [650, 404] width 74 height 13
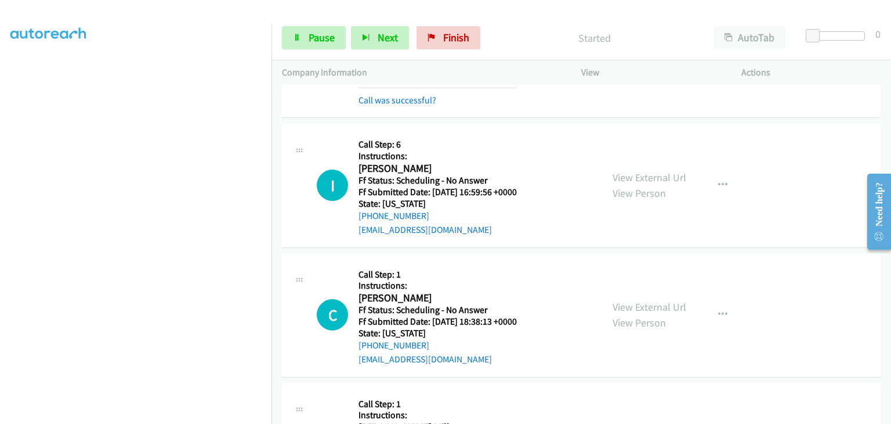
scroll to position [2254, 0]
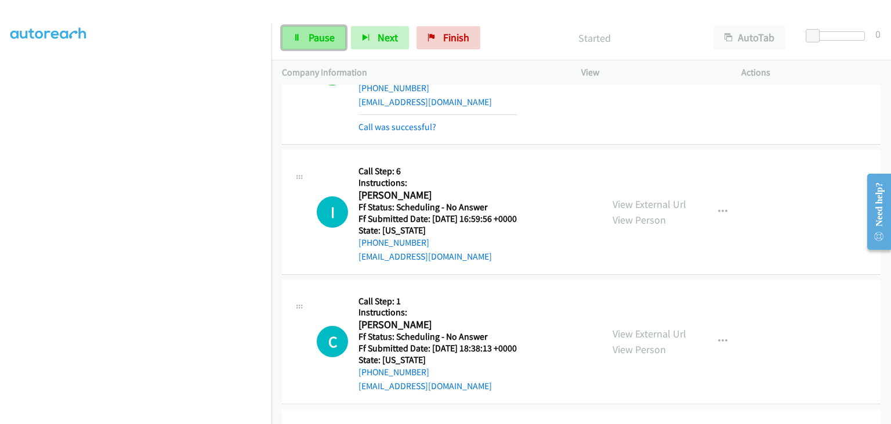
click at [326, 40] on span "Pause" at bounding box center [322, 37] width 26 height 13
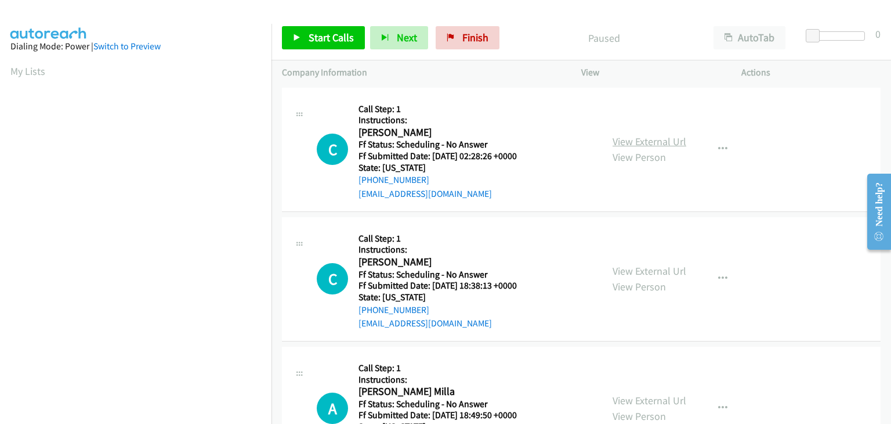
click at [636, 140] on link "View External Url" at bounding box center [650, 141] width 74 height 13
click at [630, 265] on link "View External Url" at bounding box center [650, 270] width 74 height 13
click at [626, 390] on div "View External Url View Person View External Url Email Schedule/Manage Callback …" at bounding box center [687, 408] width 171 height 103
click at [629, 390] on div "View External Url View Person View External Url Email Schedule/Manage Callback …" at bounding box center [687, 408] width 171 height 103
click at [633, 393] on link "View External Url" at bounding box center [650, 399] width 74 height 13
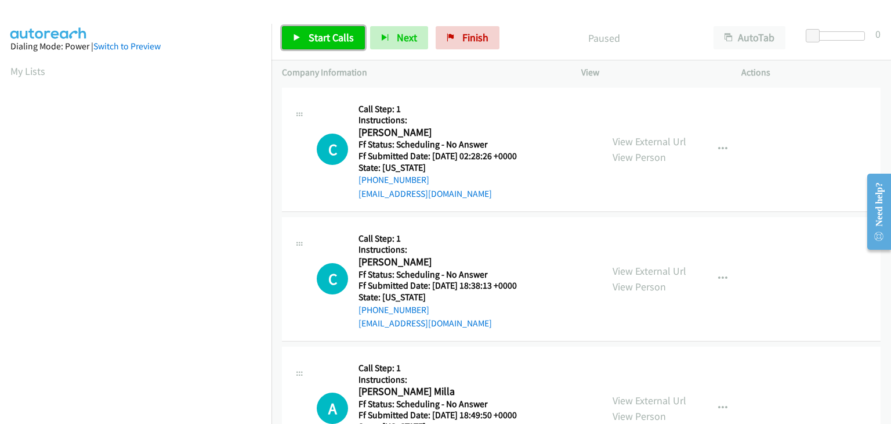
drag, startPoint x: 321, startPoint y: 31, endPoint x: 382, endPoint y: 48, distance: 62.8
click at [321, 31] on span "Start Calls" at bounding box center [331, 37] width 45 height 13
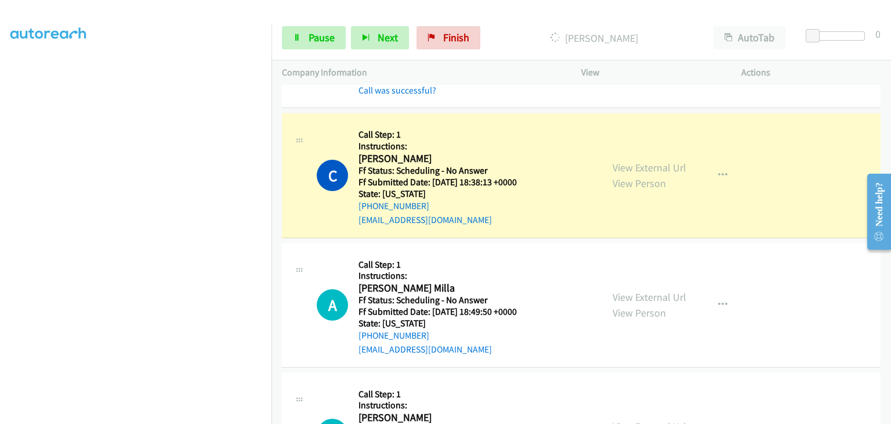
scroll to position [186, 0]
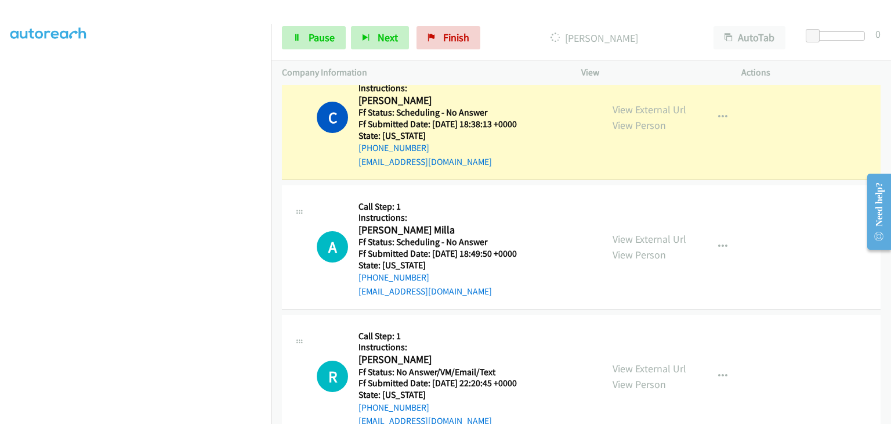
click at [642, 358] on div "View External Url View Person View External Url Email Schedule/Manage Callback …" at bounding box center [687, 376] width 171 height 103
click at [643, 361] on link "View External Url" at bounding box center [650, 367] width 74 height 13
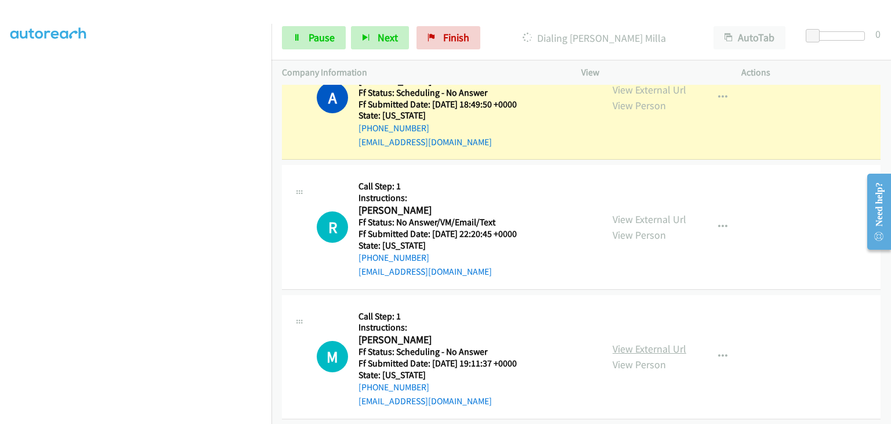
click at [654, 352] on link "View External Url" at bounding box center [650, 348] width 74 height 13
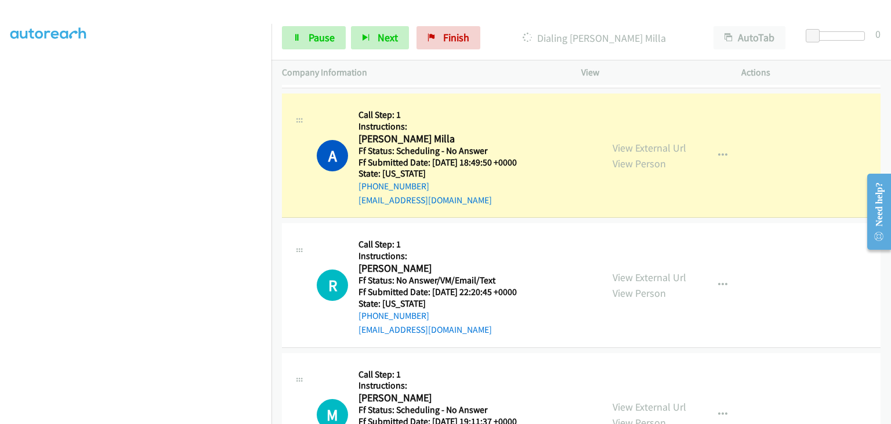
scroll to position [227, 0]
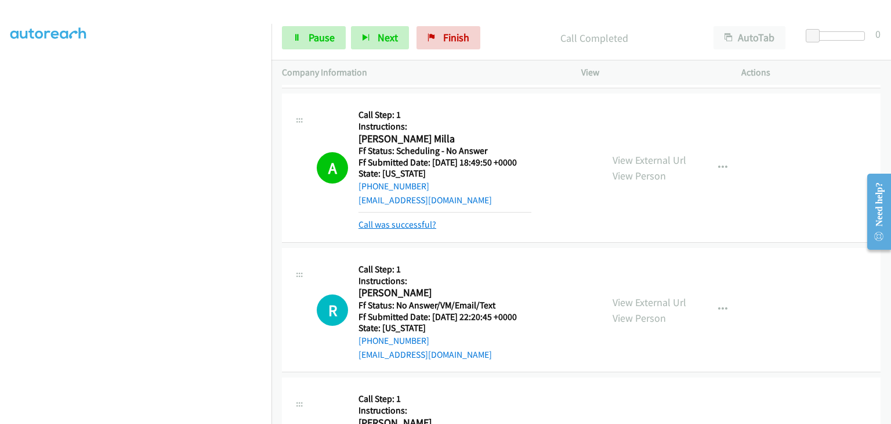
click at [423, 226] on link "Call was successful?" at bounding box center [398, 224] width 78 height 11
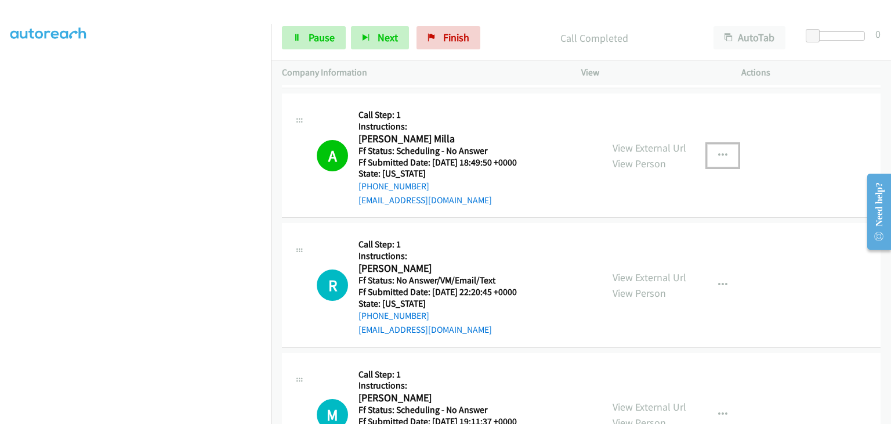
click at [718, 152] on icon "button" at bounding box center [722, 155] width 9 height 9
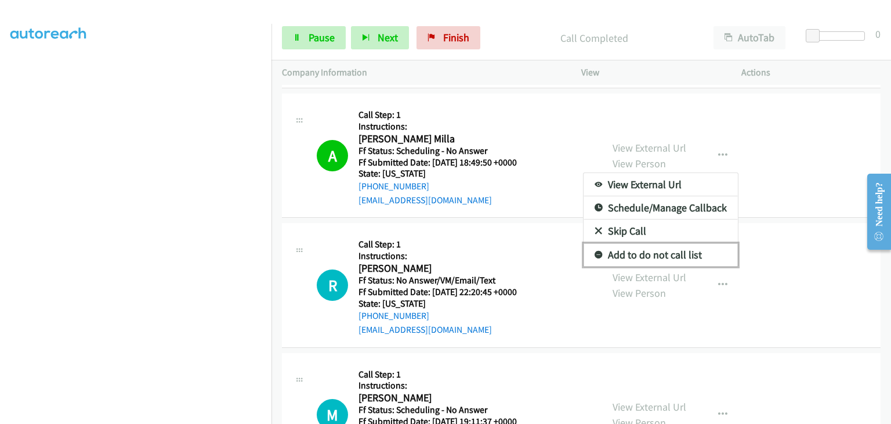
drag, startPoint x: 664, startPoint y: 251, endPoint x: 685, endPoint y: 256, distance: 22.0
click at [663, 251] on link "Add to do not call list" at bounding box center [661, 254] width 154 height 23
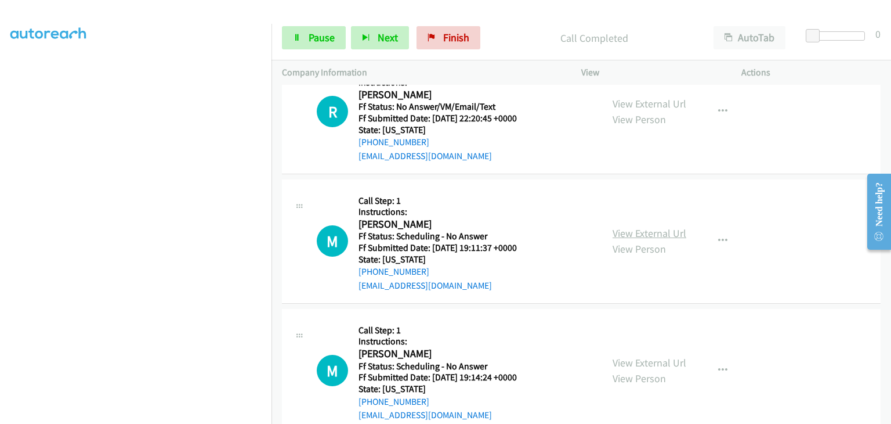
scroll to position [476, 0]
click at [648, 355] on link "View External Url" at bounding box center [650, 361] width 74 height 13
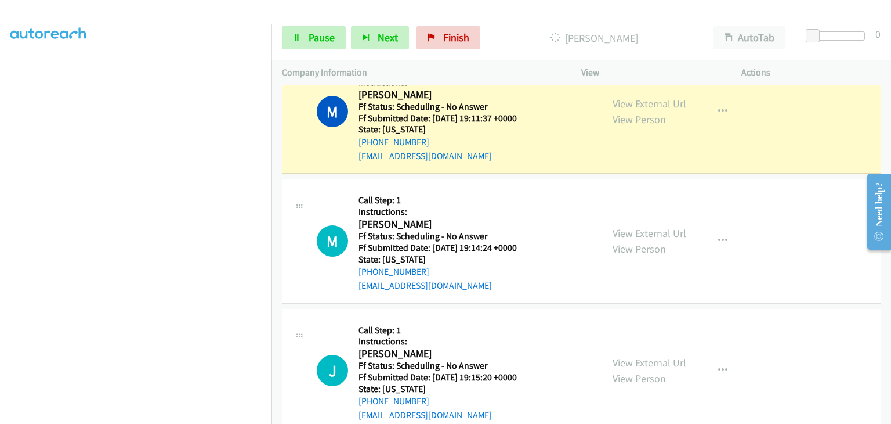
scroll to position [650, 0]
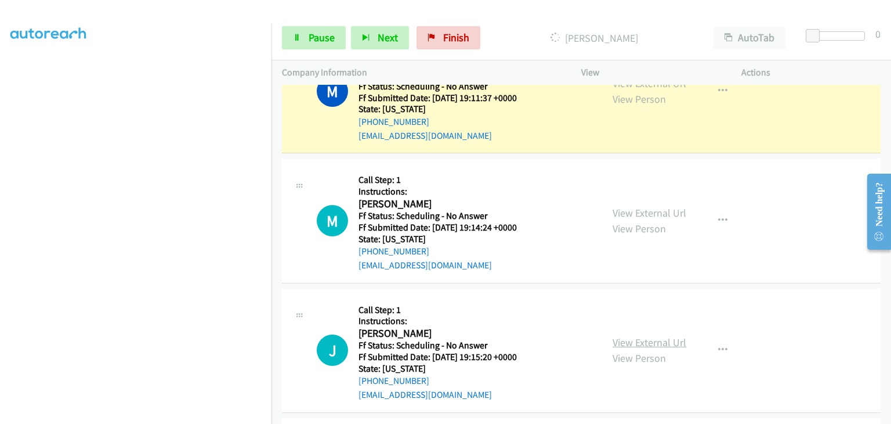
click at [624, 335] on link "View External Url" at bounding box center [650, 341] width 74 height 13
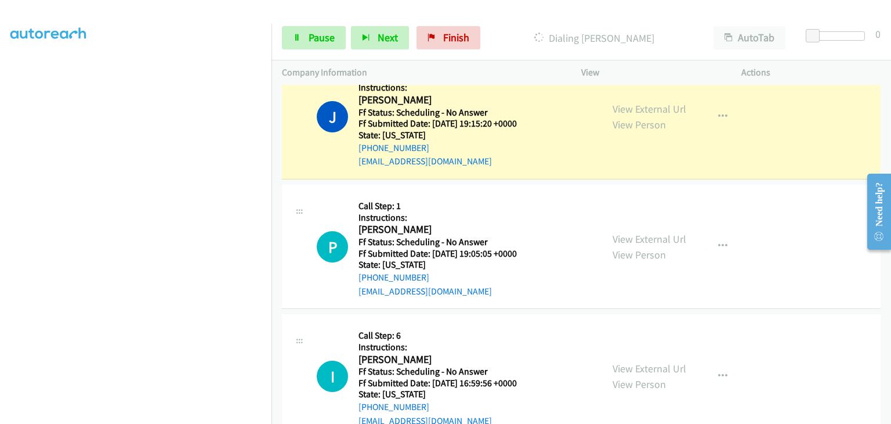
scroll to position [953, 0]
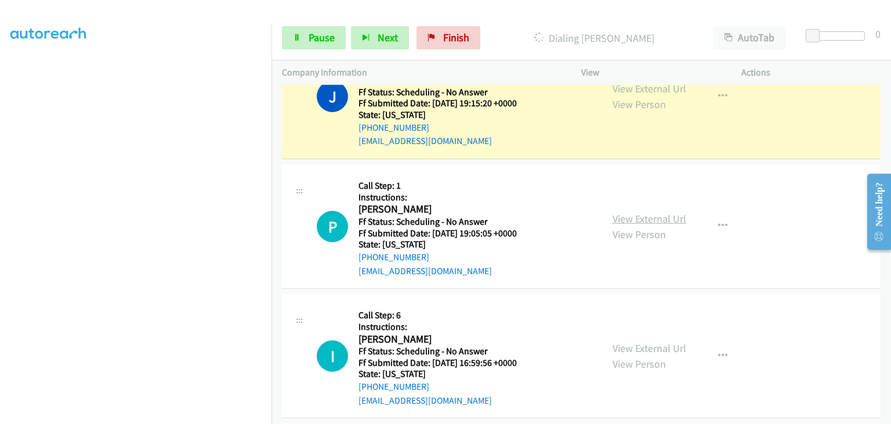
click at [619, 222] on link "View External Url" at bounding box center [650, 218] width 74 height 13
click at [635, 349] on link "View External Url" at bounding box center [650, 347] width 74 height 13
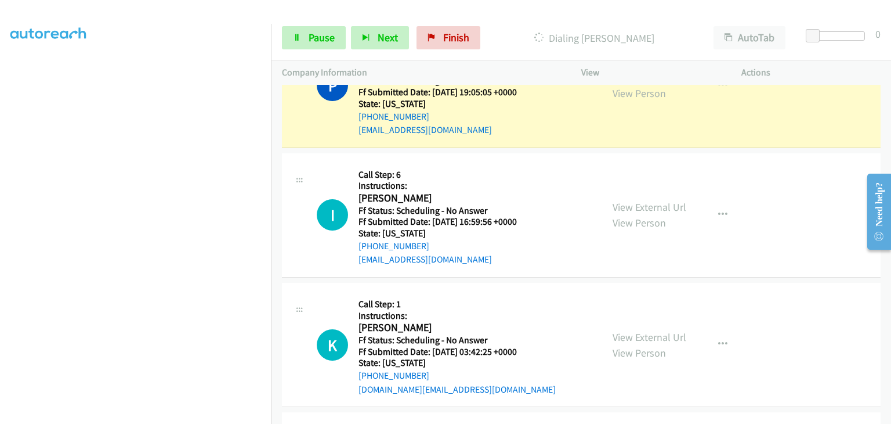
scroll to position [1140, 0]
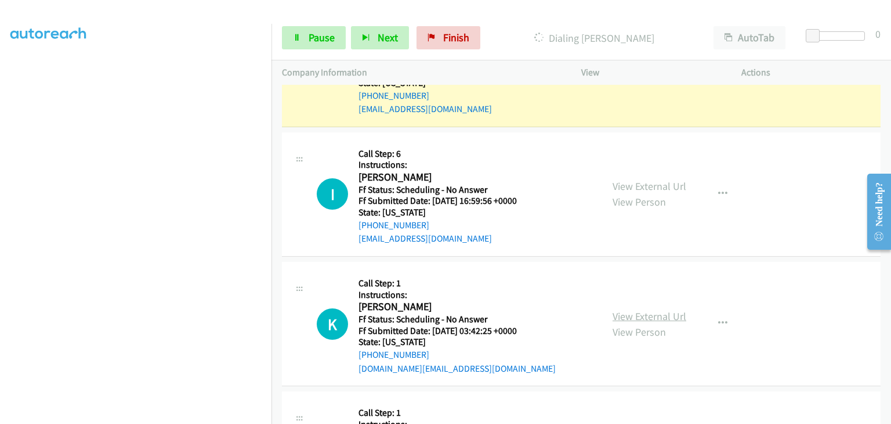
click at [626, 309] on link "View External Url" at bounding box center [650, 315] width 74 height 13
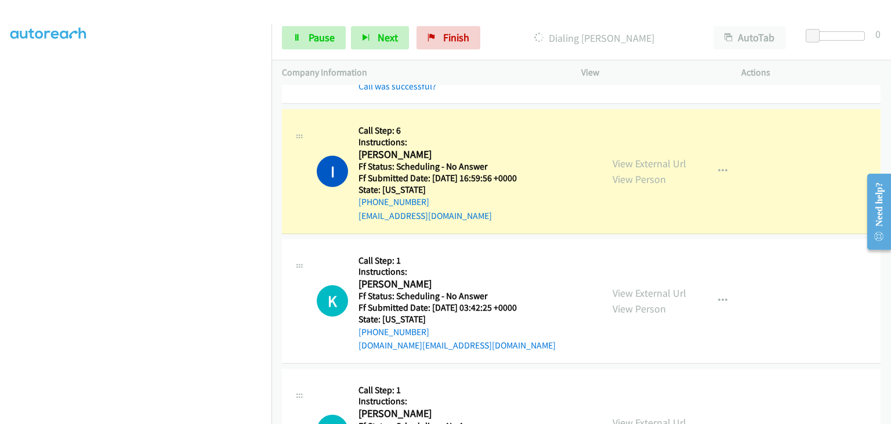
scroll to position [1256, 0]
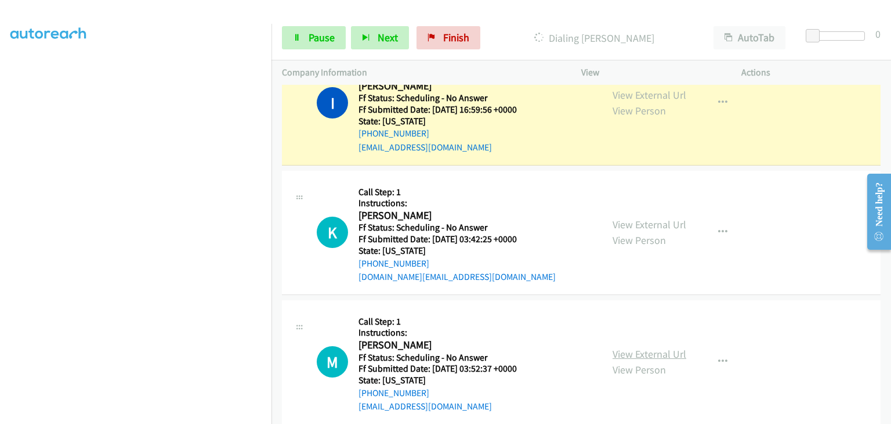
click at [636, 347] on link "View External Url" at bounding box center [650, 353] width 74 height 13
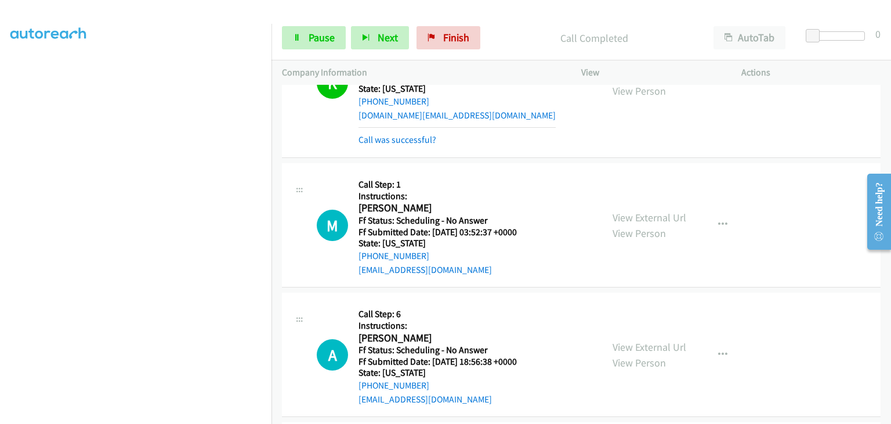
scroll to position [1500, 0]
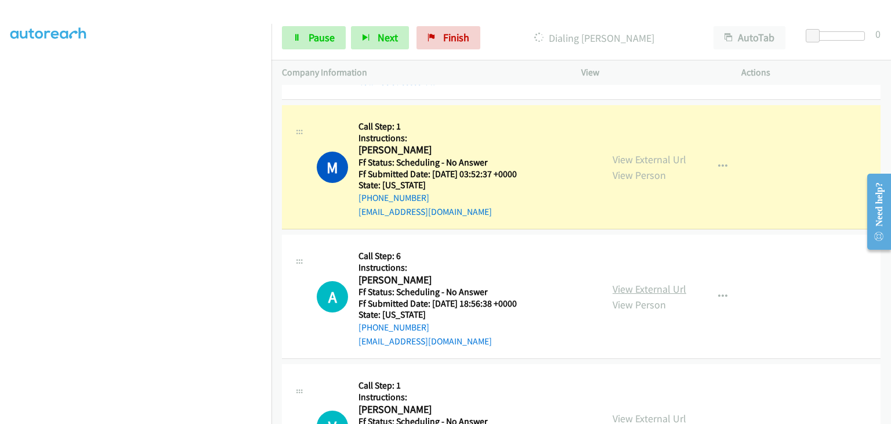
click at [632, 285] on link "View External Url" at bounding box center [650, 288] width 74 height 13
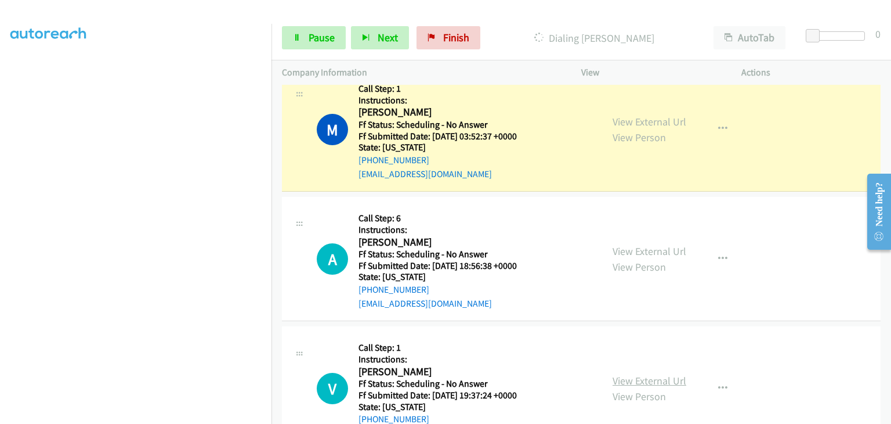
scroll to position [1558, 0]
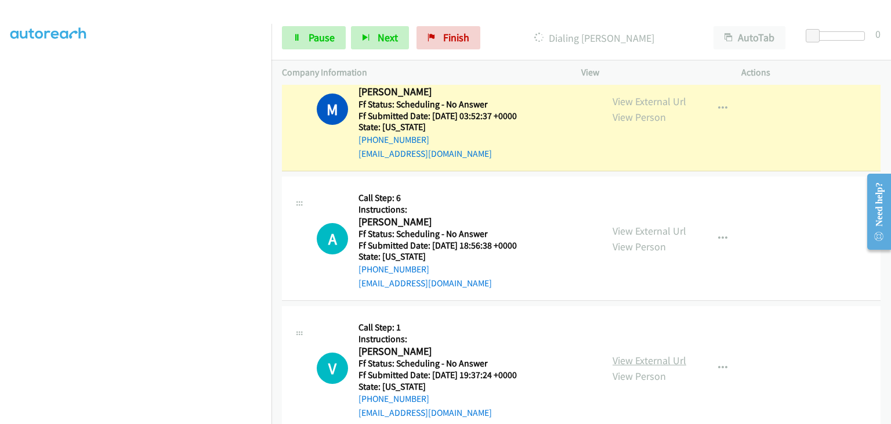
click at [644, 363] on div "View External Url View Person" at bounding box center [650, 367] width 74 height 31
click at [641, 357] on link "View External Url" at bounding box center [650, 359] width 74 height 13
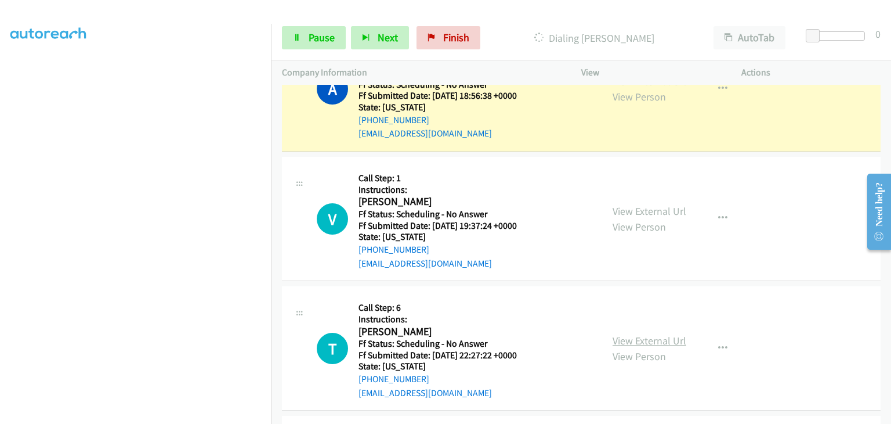
click at [665, 336] on link "View External Url" at bounding box center [650, 340] width 74 height 13
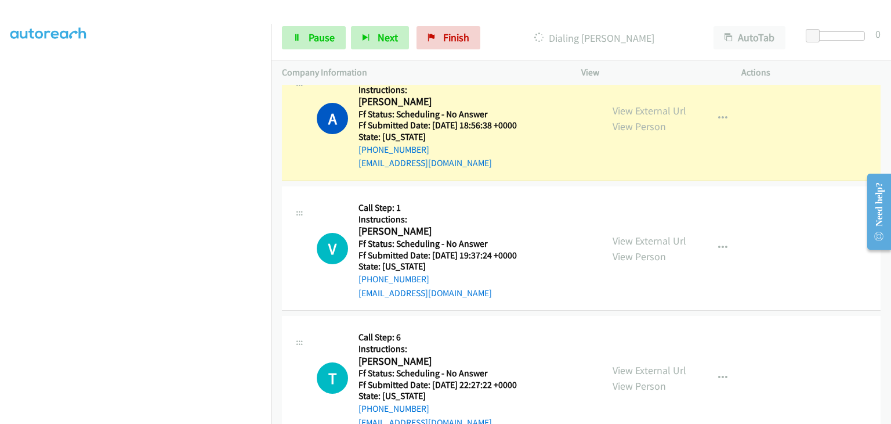
scroll to position [1674, 0]
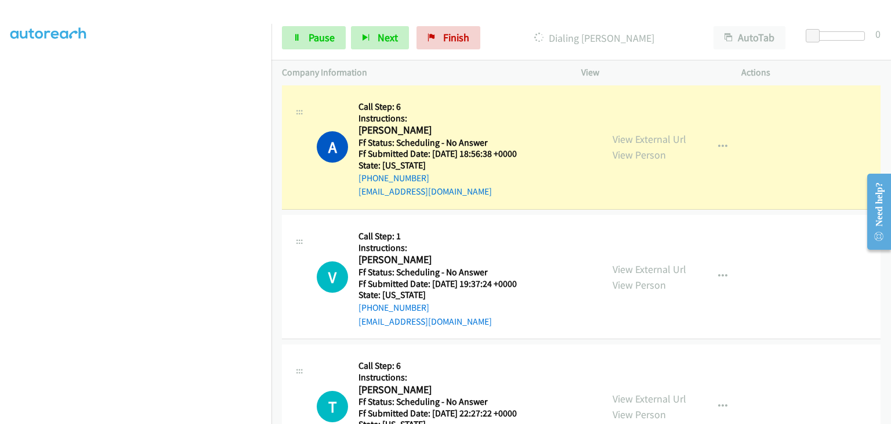
click at [219, 413] on section at bounding box center [135, 148] width 251 height 555
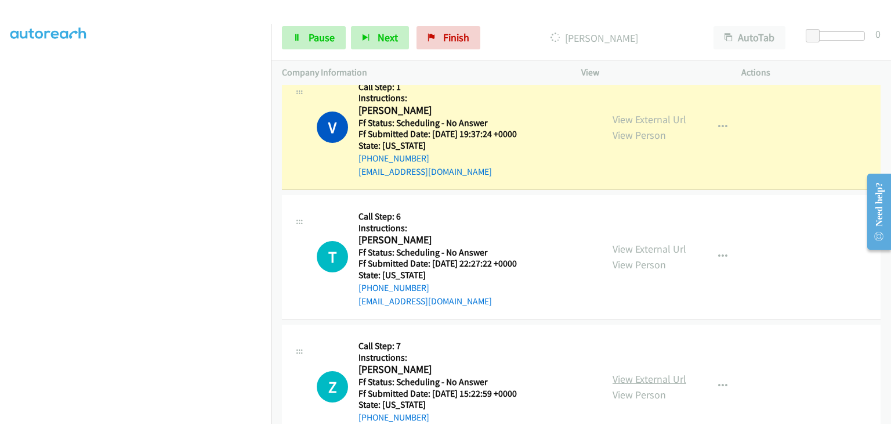
click at [632, 372] on link "View External Url" at bounding box center [650, 378] width 74 height 13
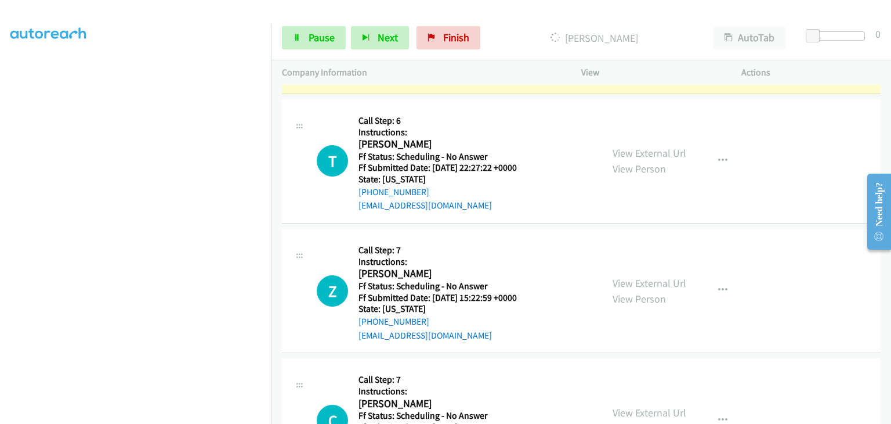
scroll to position [1964, 0]
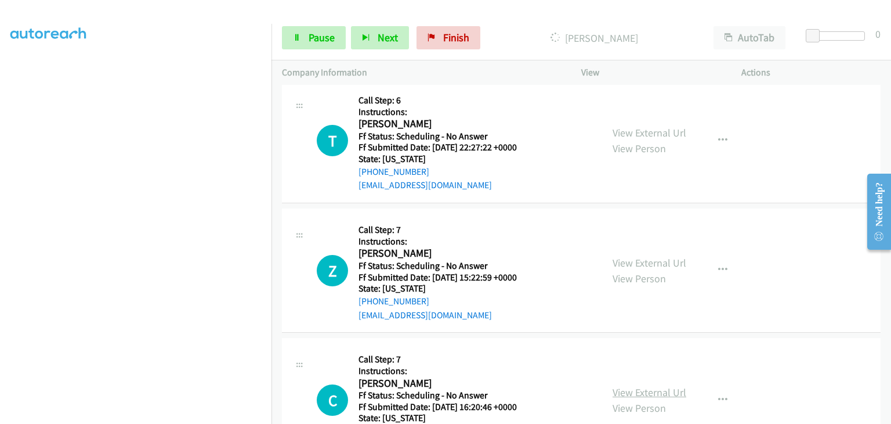
click at [654, 385] on link "View External Url" at bounding box center [650, 391] width 74 height 13
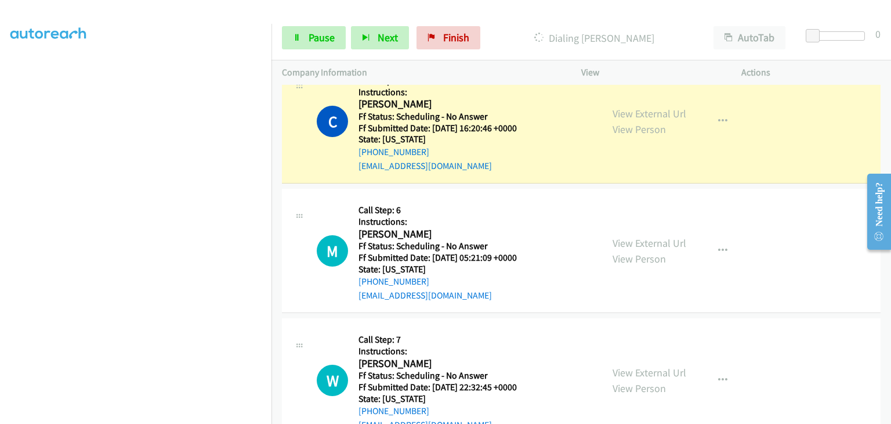
scroll to position [2337, 0]
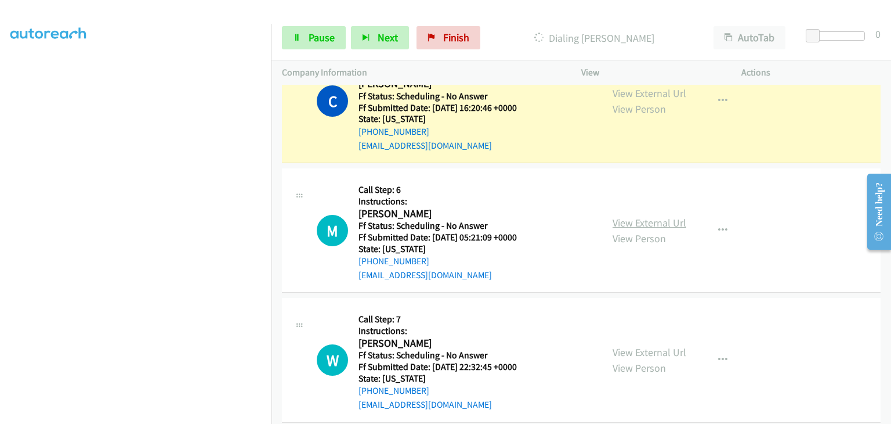
click at [620, 223] on link "View External Url" at bounding box center [650, 222] width 74 height 13
click at [628, 350] on link "View External Url" at bounding box center [650, 351] width 74 height 13
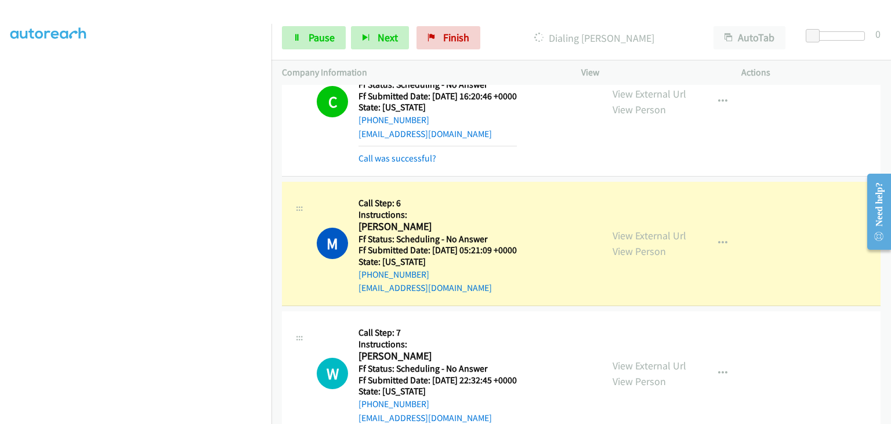
scroll to position [227, 0]
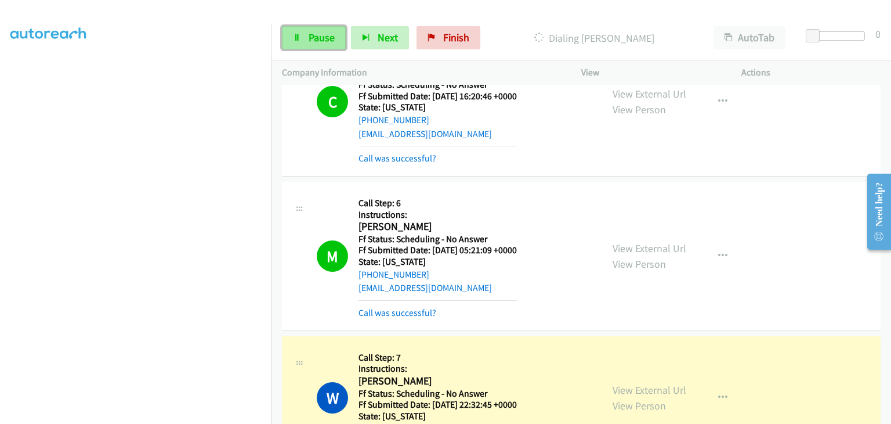
click at [309, 33] on span "Pause" at bounding box center [322, 37] width 26 height 13
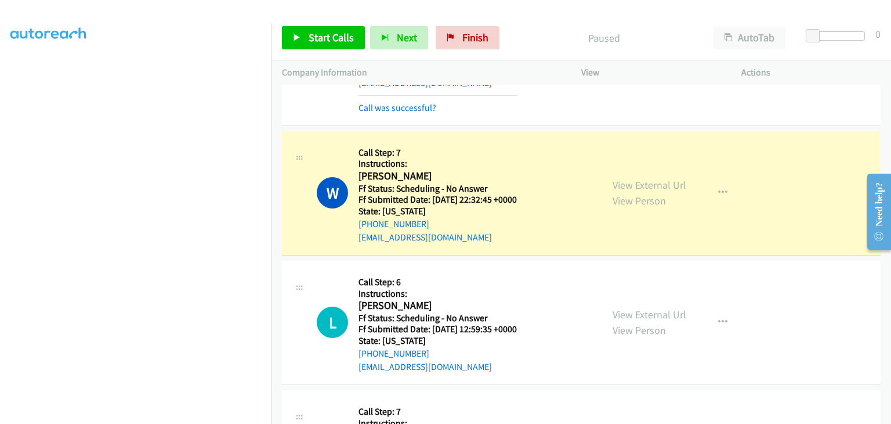
scroll to position [2581, 0]
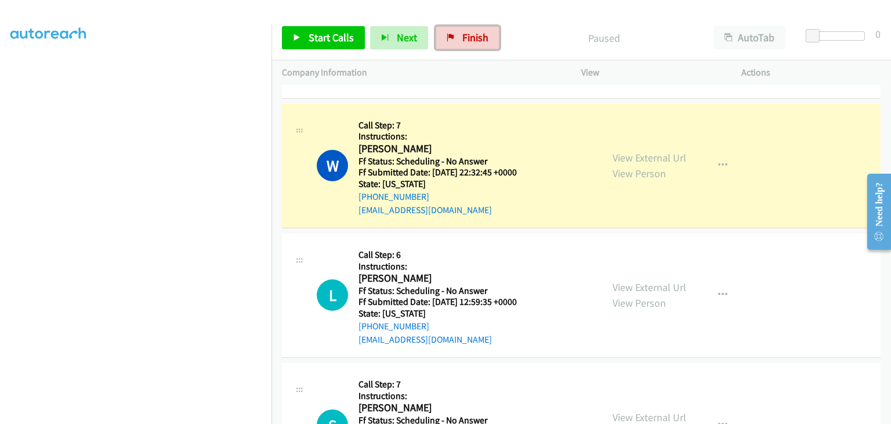
drag, startPoint x: 478, startPoint y: 39, endPoint x: 486, endPoint y: 59, distance: 21.7
click at [478, 39] on span "Finish" at bounding box center [475, 37] width 26 height 13
